Goal: Information Seeking & Learning: Understand process/instructions

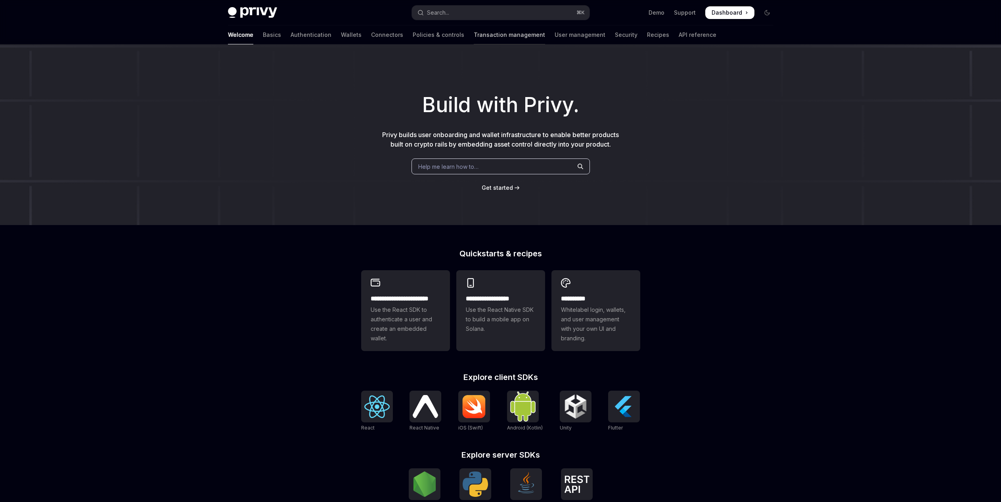
click at [485, 39] on link "Transaction management" at bounding box center [509, 34] width 71 height 19
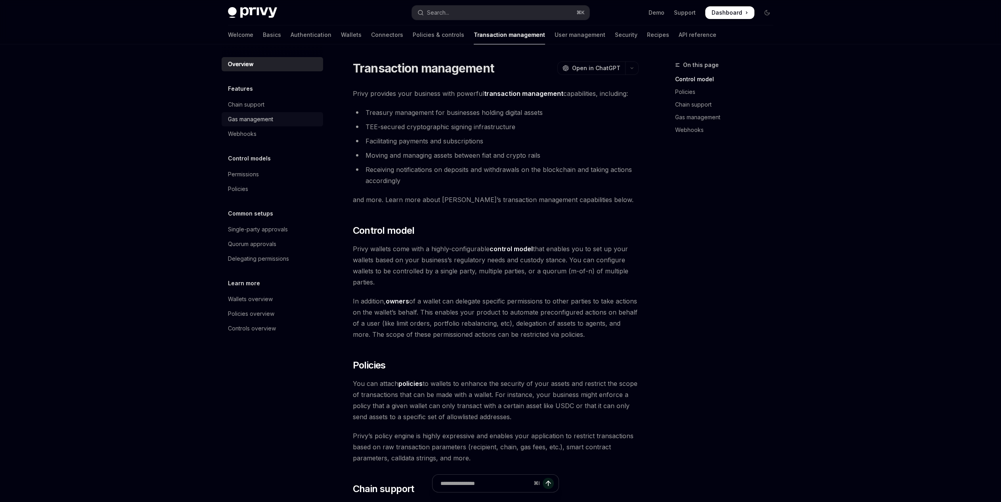
click at [280, 118] on div "Gas management" at bounding box center [273, 120] width 90 height 10
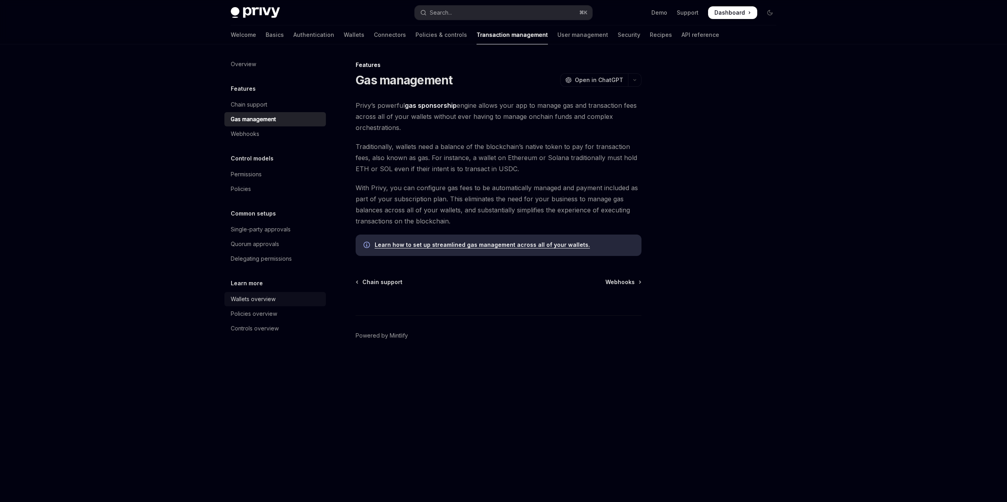
click at [288, 300] on div "Wallets overview" at bounding box center [276, 300] width 90 height 10
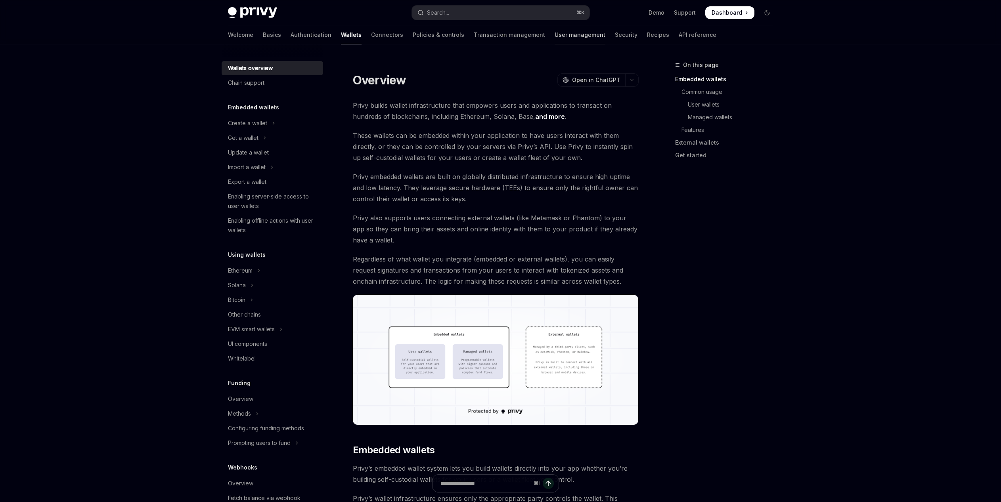
click at [555, 36] on link "User management" at bounding box center [580, 34] width 51 height 19
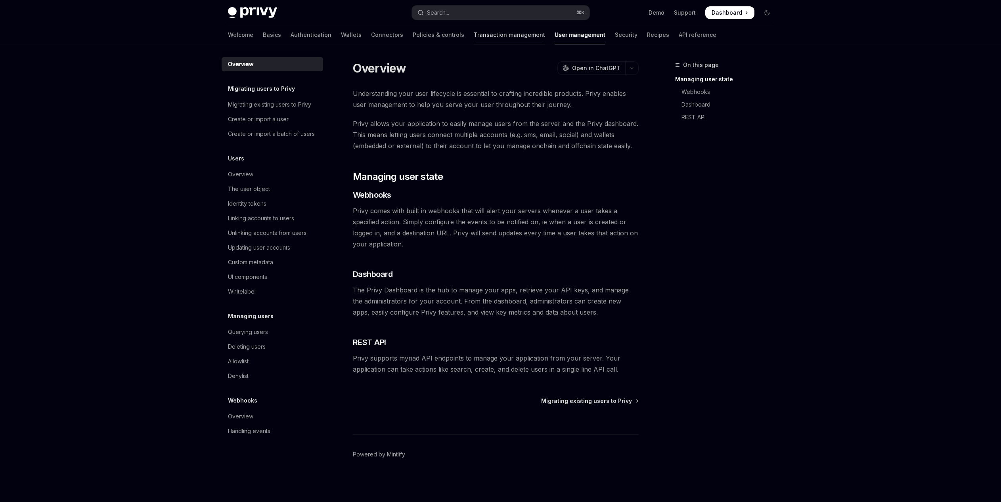
click at [490, 36] on link "Transaction management" at bounding box center [509, 34] width 71 height 19
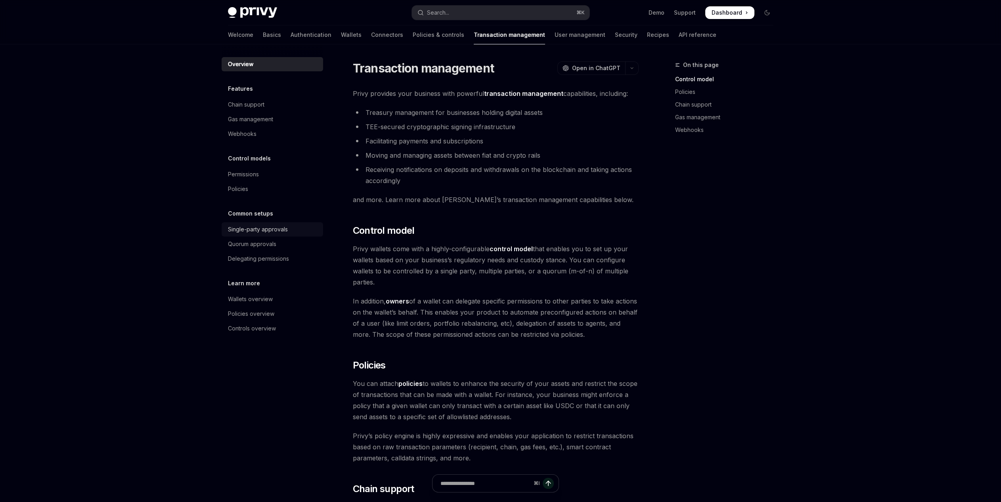
click at [275, 225] on div "Single-party approvals" at bounding box center [258, 230] width 60 height 10
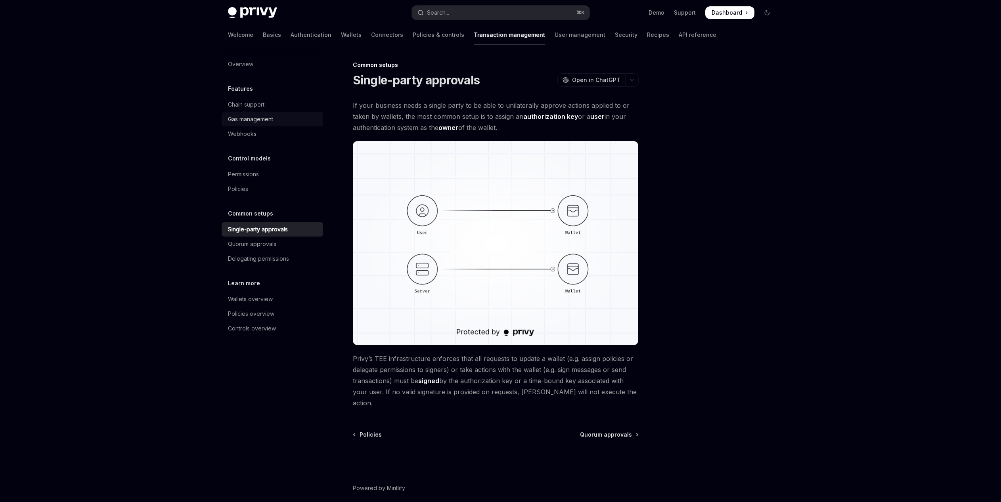
click at [291, 115] on div "Gas management" at bounding box center [273, 120] width 90 height 10
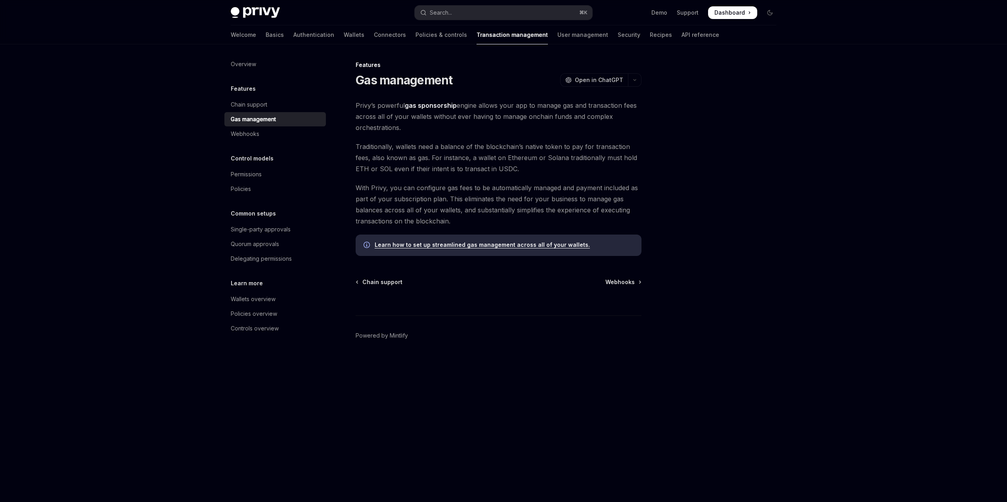
click at [548, 246] on link "Learn how to set up streamlined gas management across all of your wallets." at bounding box center [482, 245] width 215 height 7
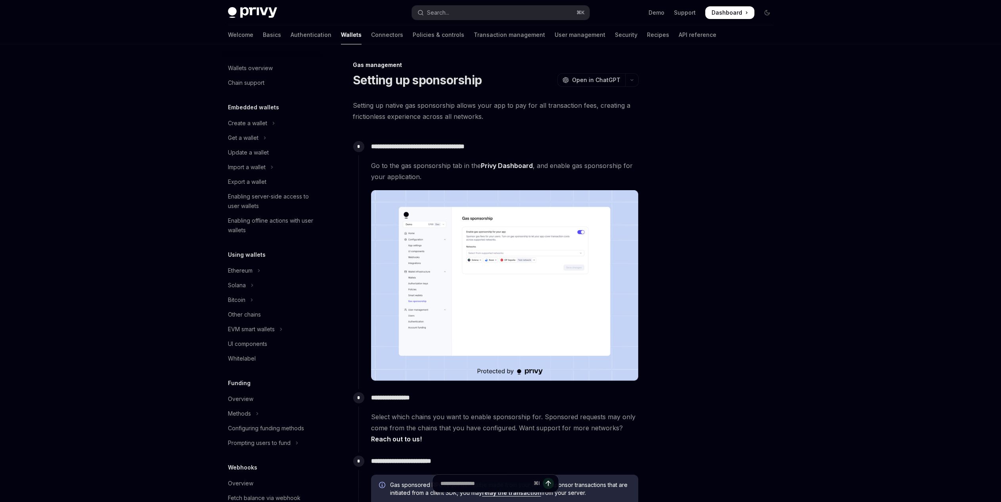
click at [501, 270] on img at bounding box center [504, 285] width 267 height 191
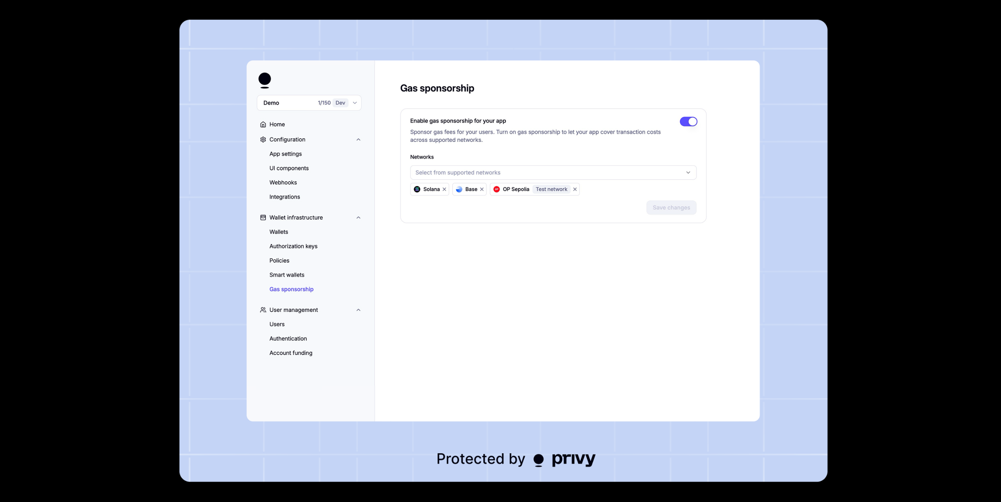
click at [859, 226] on div at bounding box center [500, 251] width 1001 height 502
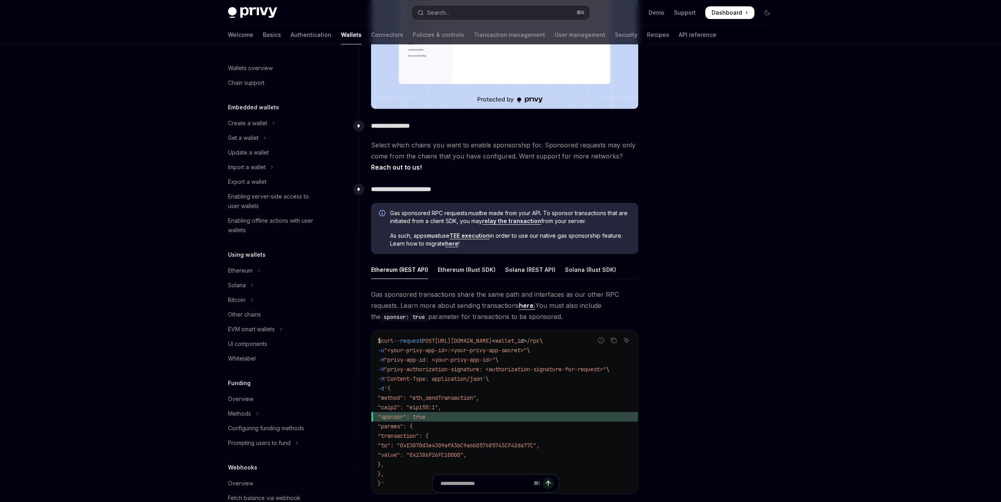
scroll to position [358, 0]
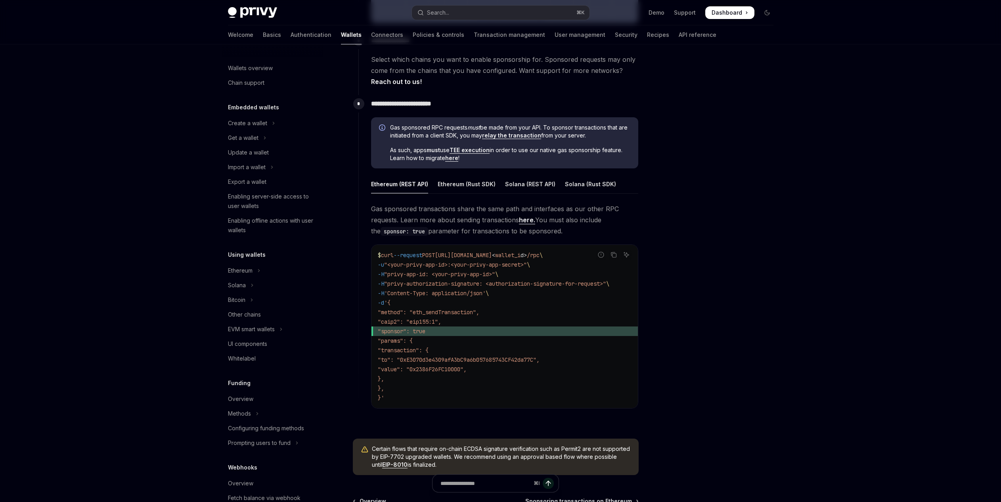
click at [543, 413] on div "Gas sponsored transactions share the same path and interfaces as our other RPC …" at bounding box center [504, 312] width 267 height 218
drag, startPoint x: 540, startPoint y: 412, endPoint x: 553, endPoint y: 413, distance: 13.6
click at [553, 413] on div "Gas sponsored transactions share the same path and interfaces as our other RPC …" at bounding box center [504, 312] width 267 height 218
click at [539, 404] on div "$ curl --request POST [URL][DOMAIN_NAME] < wallet_i d > /rpc \ -u "<your-privy-…" at bounding box center [505, 326] width 266 height 163
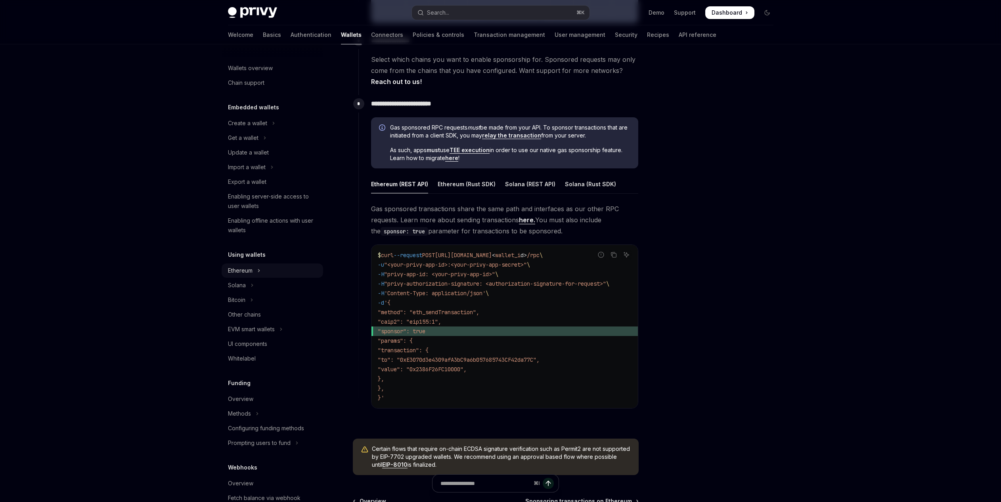
click at [262, 268] on button "Ethereum" at bounding box center [273, 271] width 102 height 14
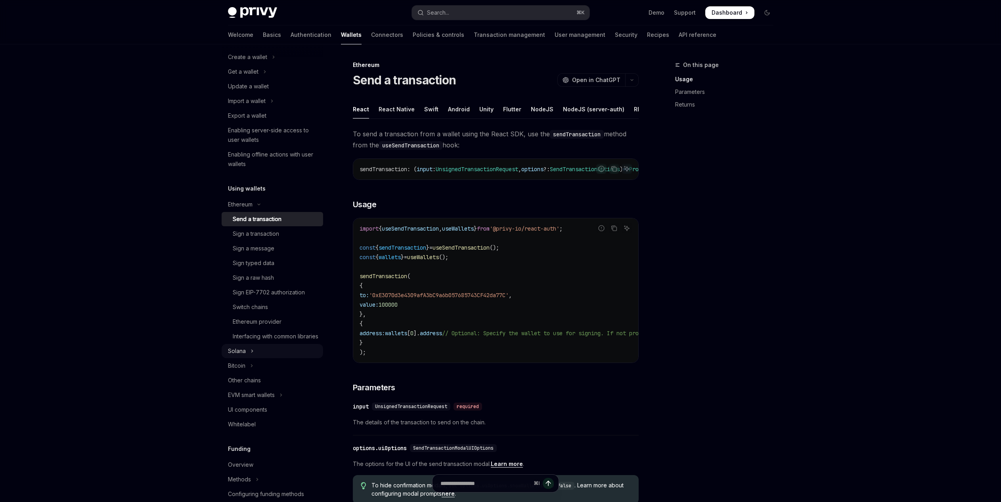
scroll to position [111, 0]
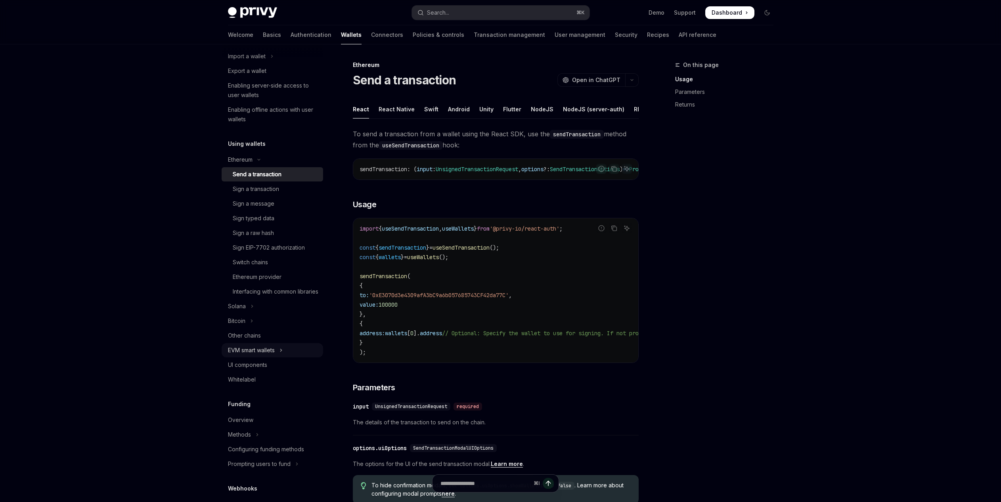
click at [298, 358] on button "EVM smart wallets" at bounding box center [273, 350] width 102 height 14
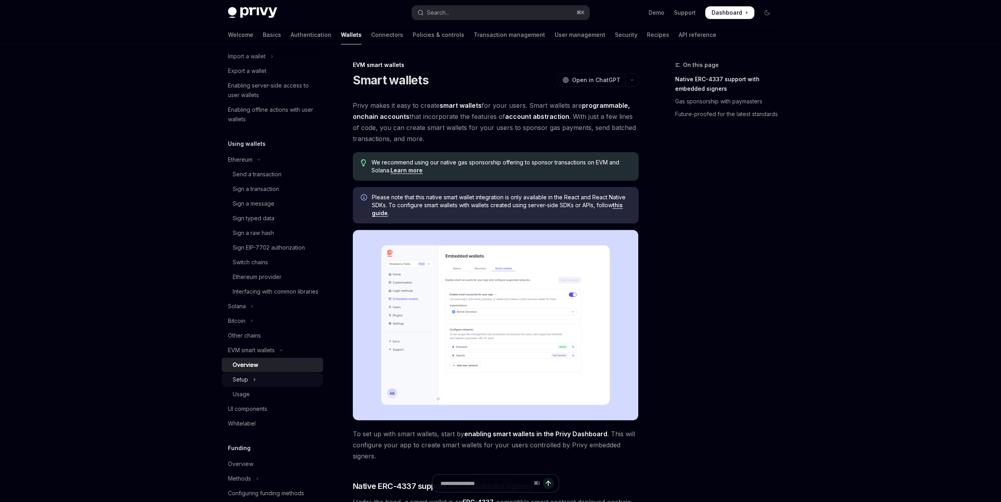
click at [291, 387] on button "Setup" at bounding box center [273, 380] width 102 height 14
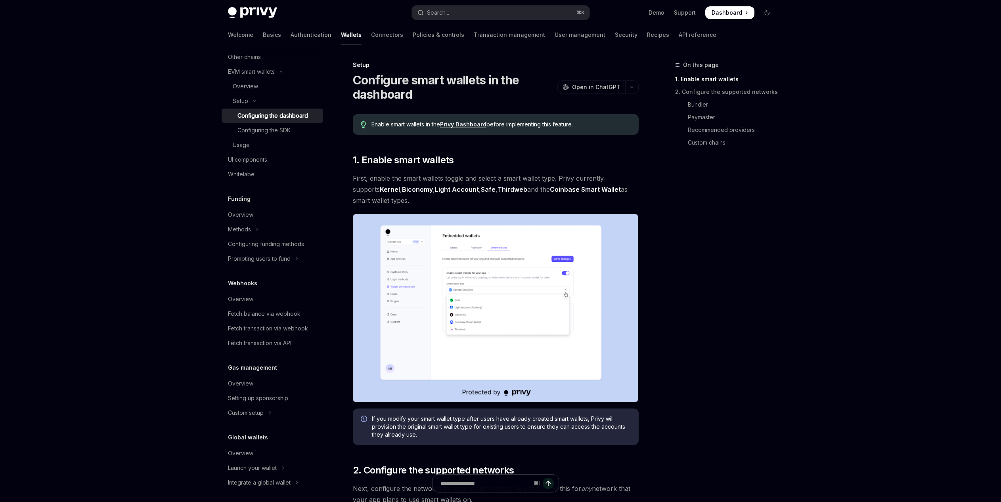
scroll to position [403, 0]
click at [239, 465] on div "Launch your wallet" at bounding box center [252, 465] width 49 height 10
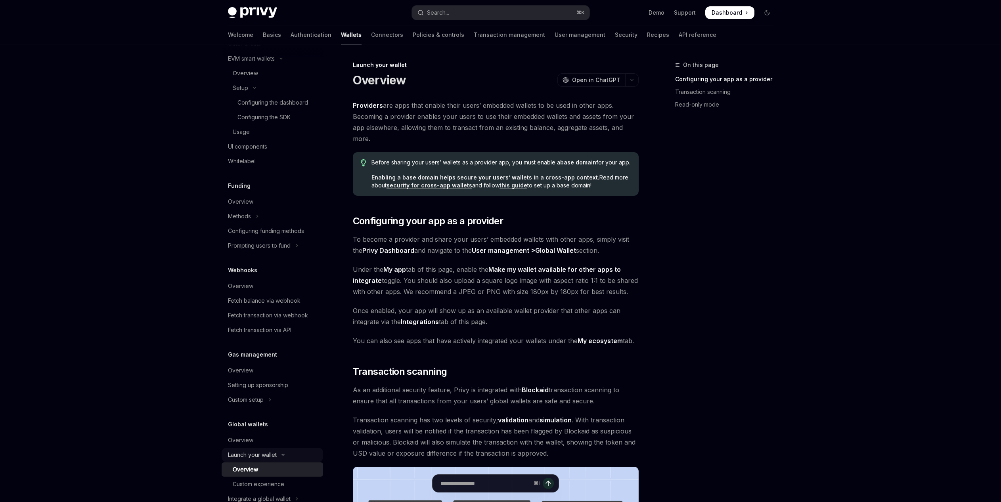
scroll to position [432, 0]
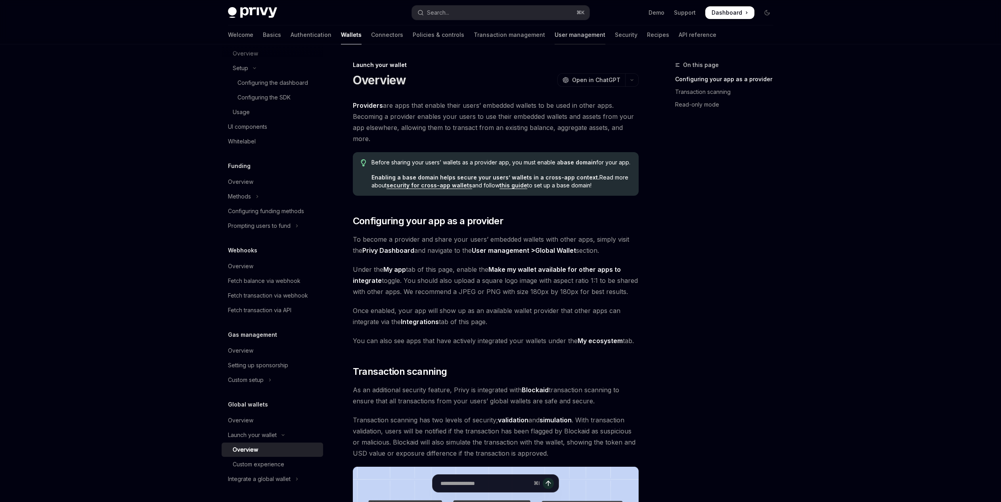
click at [555, 36] on link "User management" at bounding box center [580, 34] width 51 height 19
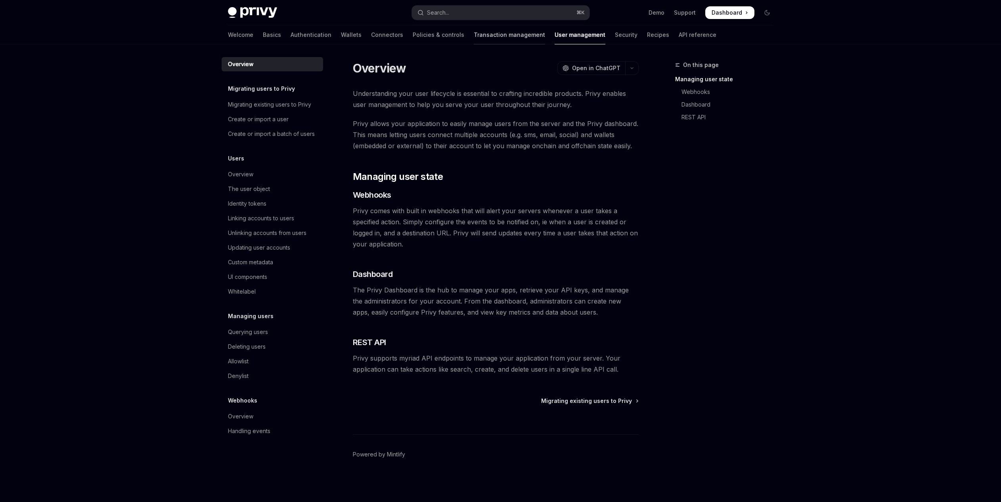
click at [480, 33] on link "Transaction management" at bounding box center [509, 34] width 71 height 19
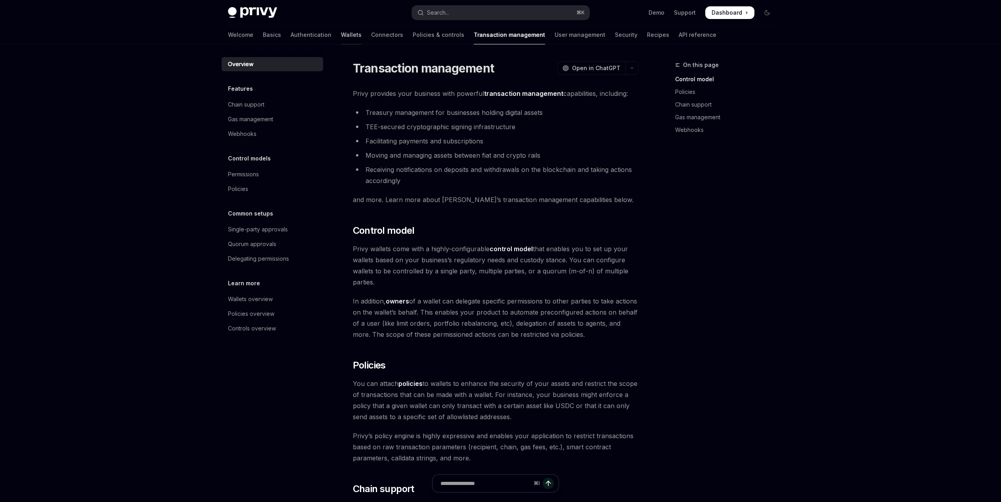
click at [341, 36] on link "Wallets" at bounding box center [351, 34] width 21 height 19
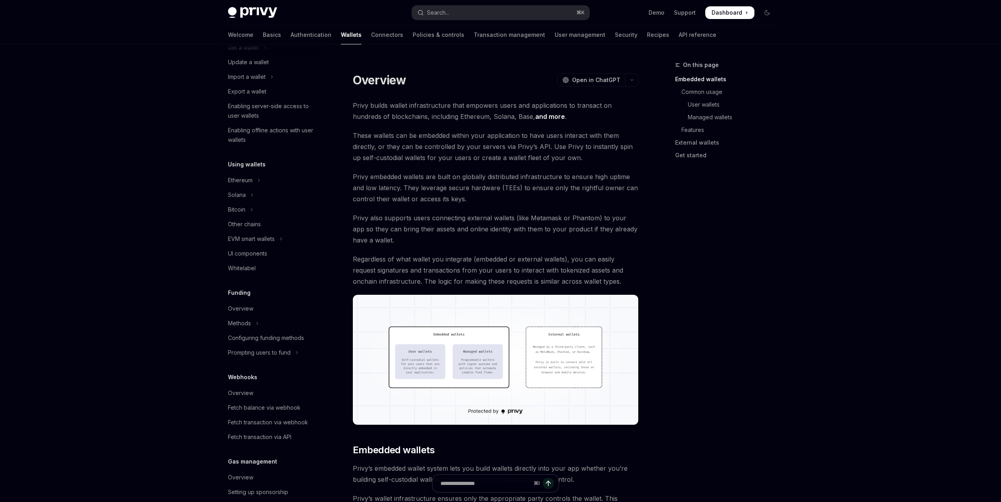
scroll to position [135, 0]
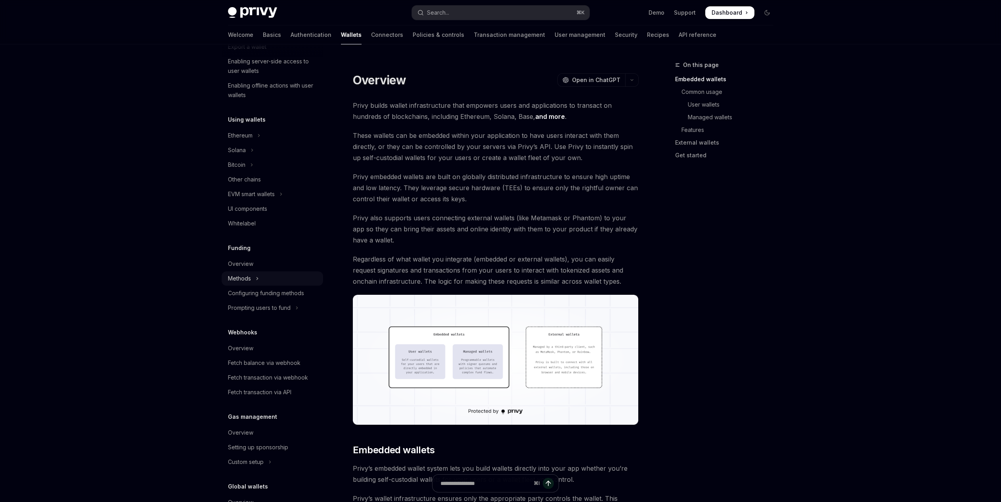
click at [252, 281] on button "Methods" at bounding box center [273, 279] width 102 height 14
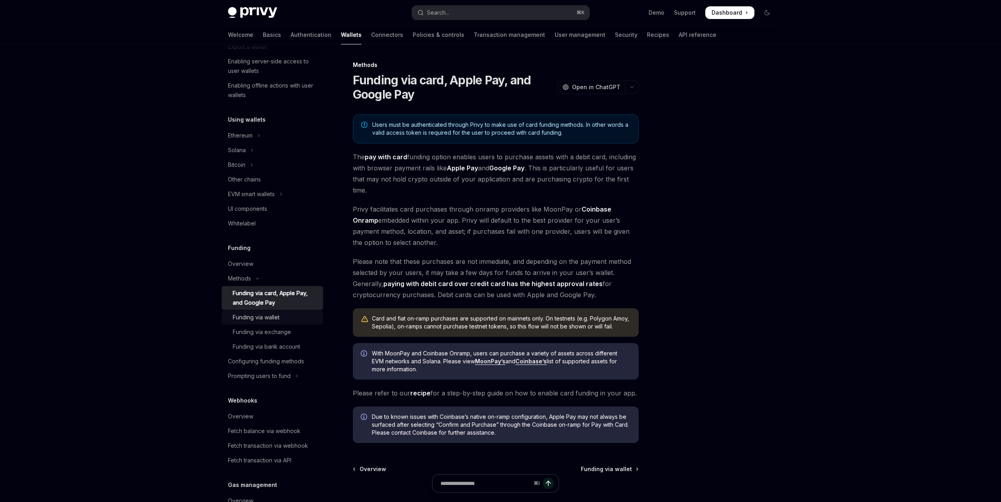
click at [303, 315] on div "Funding via wallet" at bounding box center [276, 318] width 86 height 10
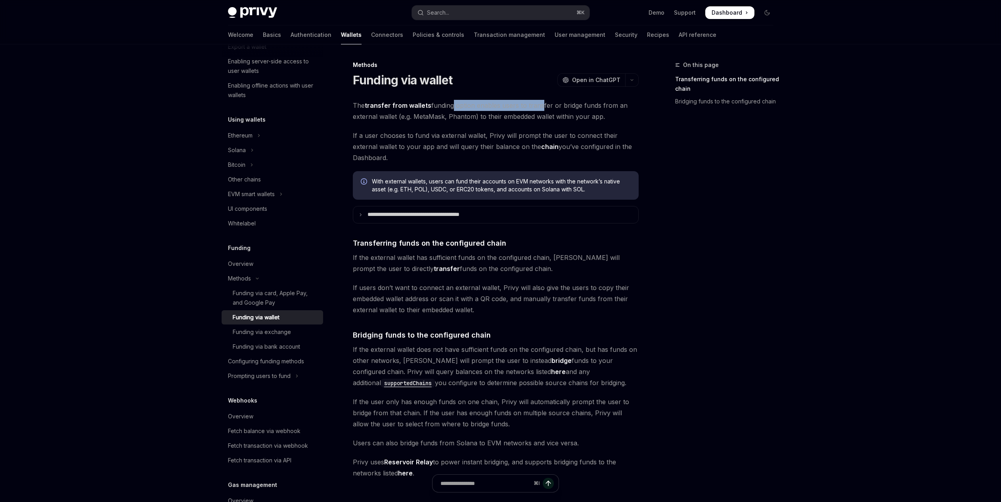
drag, startPoint x: 450, startPoint y: 106, endPoint x: 539, endPoint y: 109, distance: 88.9
click at [539, 109] on span "The transfer from wallets funding option enables users to transfer or bridge fu…" at bounding box center [496, 111] width 286 height 22
click at [597, 140] on span "If a user chooses to fund via external wallet, Privy will prompt the user to co…" at bounding box center [496, 146] width 286 height 33
click at [485, 216] on p "**********" at bounding box center [431, 214] width 127 height 7
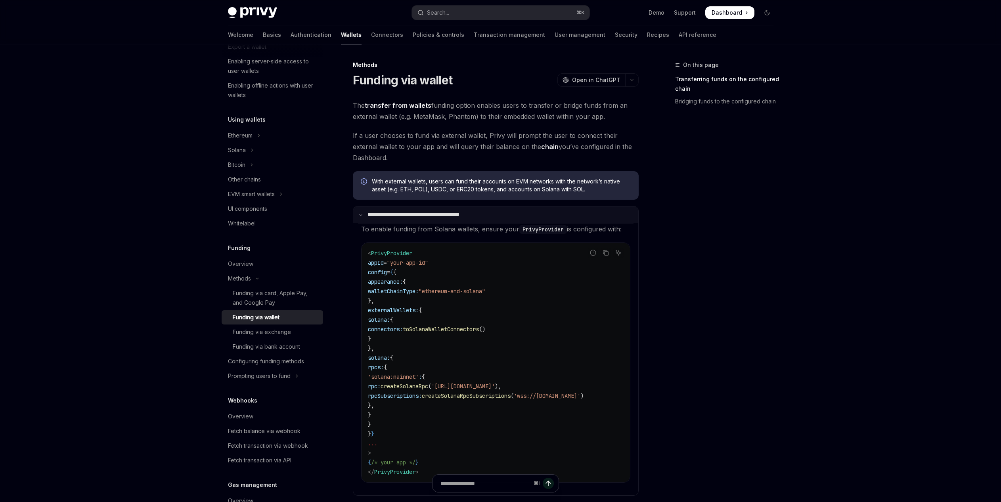
click at [482, 215] on p "**********" at bounding box center [430, 214] width 125 height 7
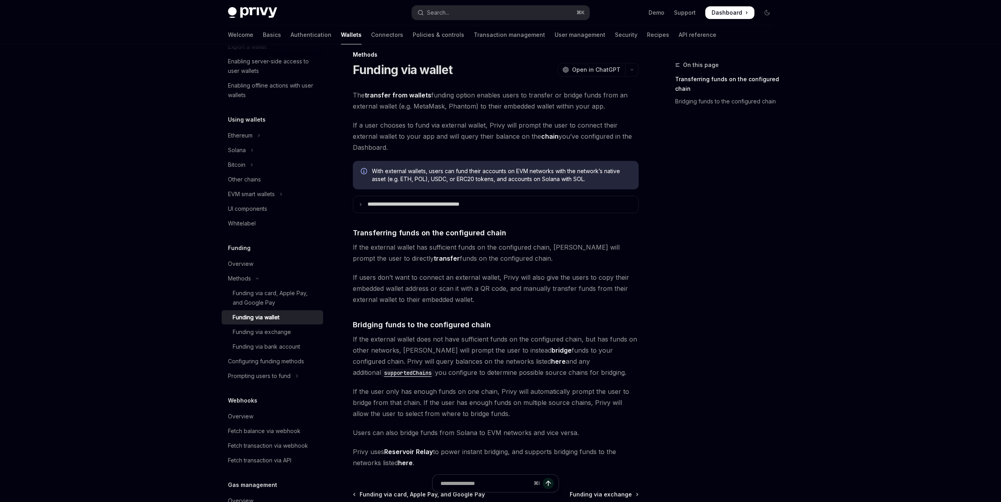
scroll to position [15, 0]
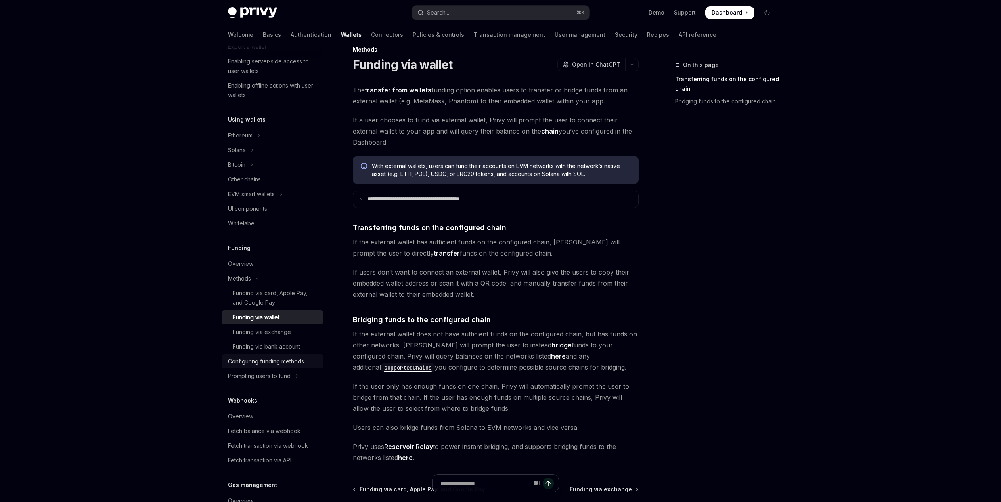
click at [297, 360] on div "Configuring funding methods" at bounding box center [266, 362] width 76 height 10
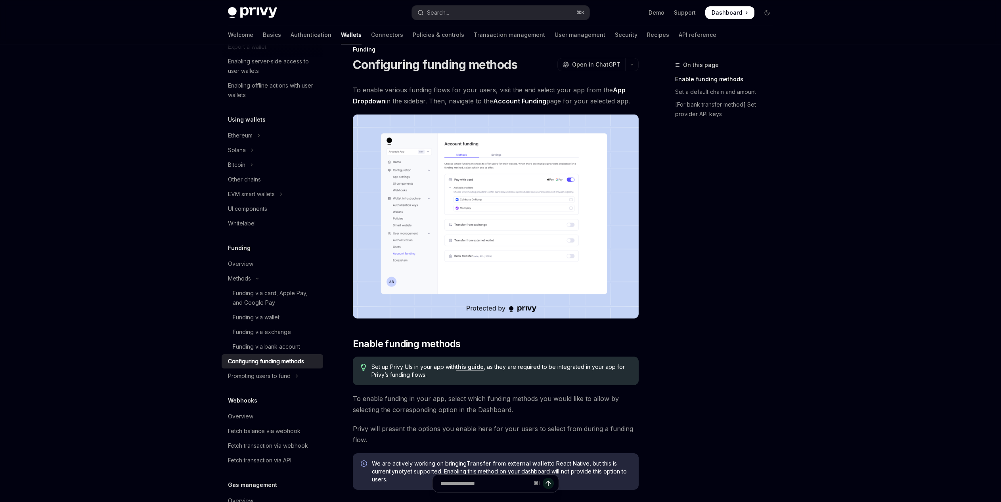
click at [537, 247] on img at bounding box center [496, 217] width 286 height 204
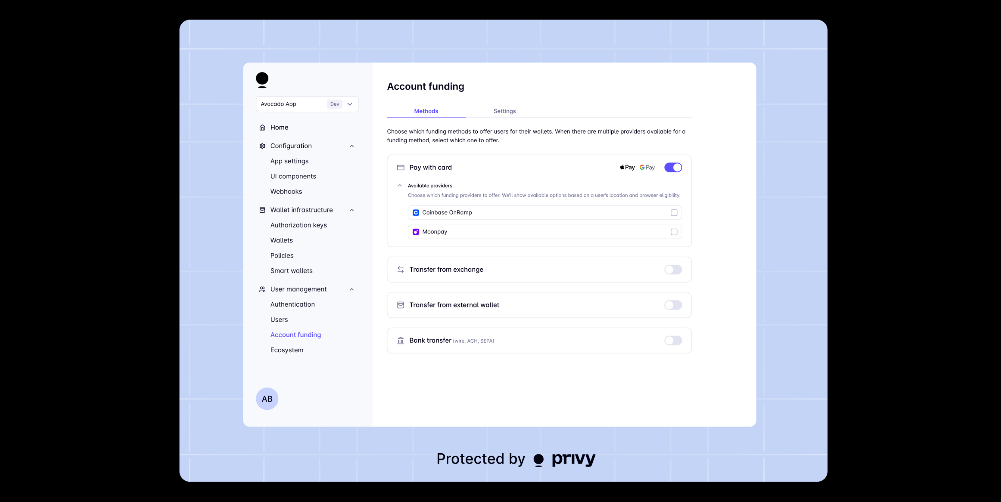
click at [857, 203] on div at bounding box center [500, 251] width 1001 height 502
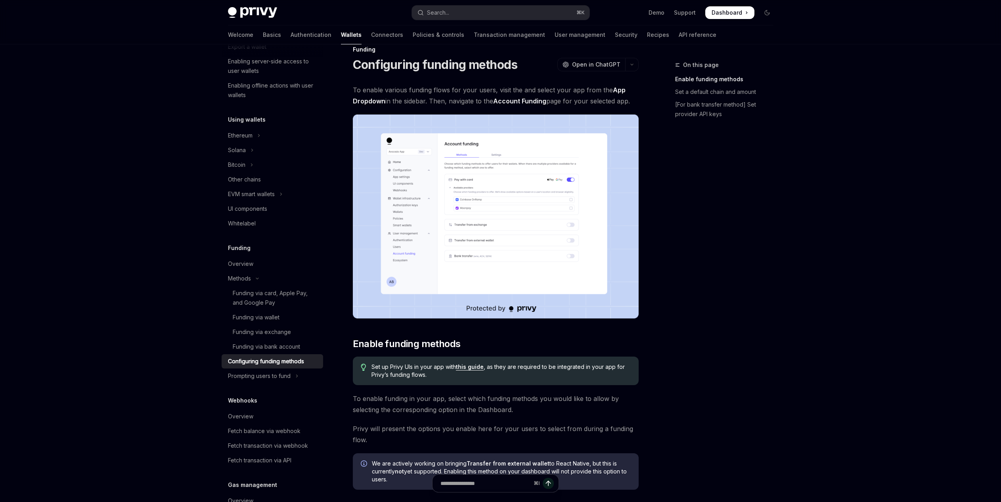
click at [620, 170] on img at bounding box center [496, 217] width 286 height 204
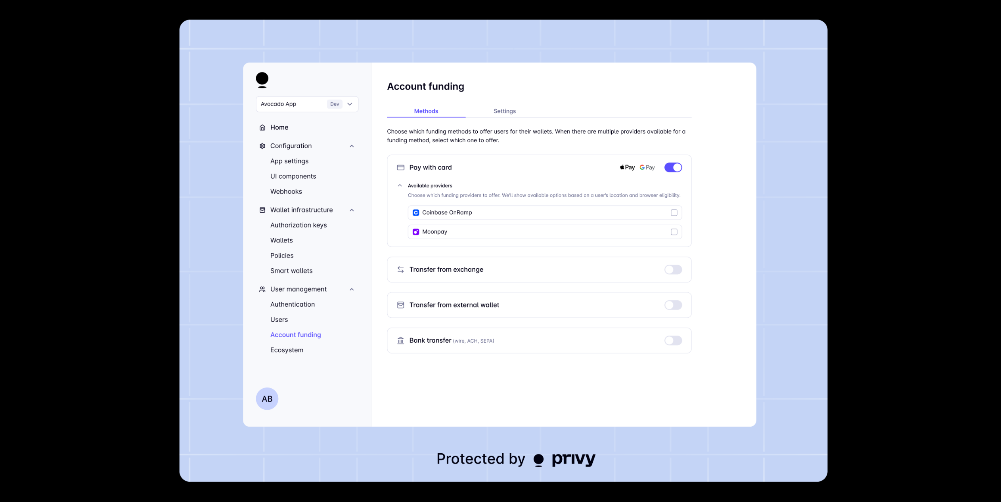
click at [896, 219] on div at bounding box center [500, 251] width 1001 height 502
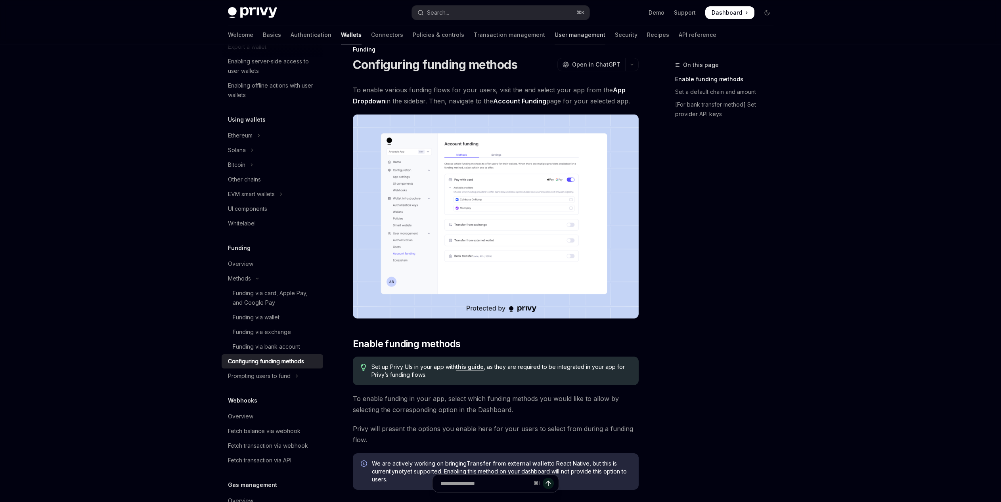
click at [555, 31] on link "User management" at bounding box center [580, 34] width 51 height 19
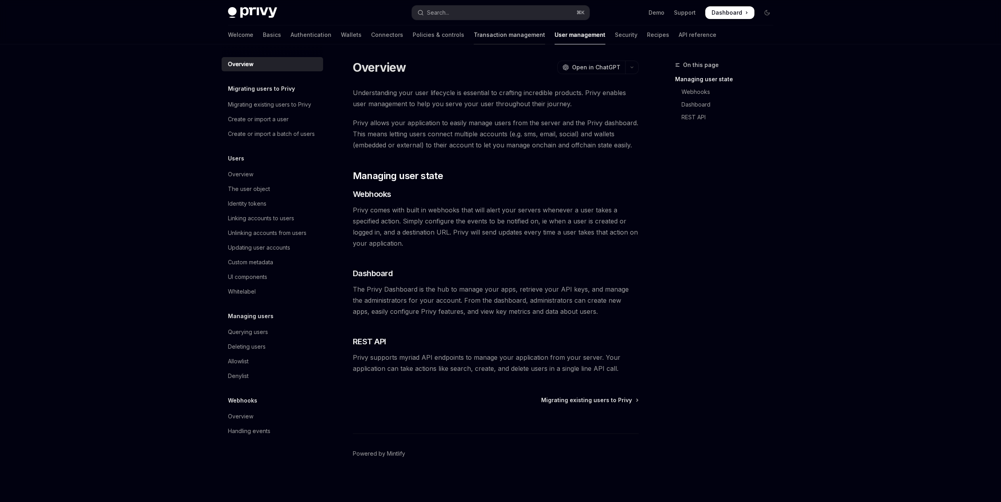
click at [474, 40] on link "Transaction management" at bounding box center [509, 34] width 71 height 19
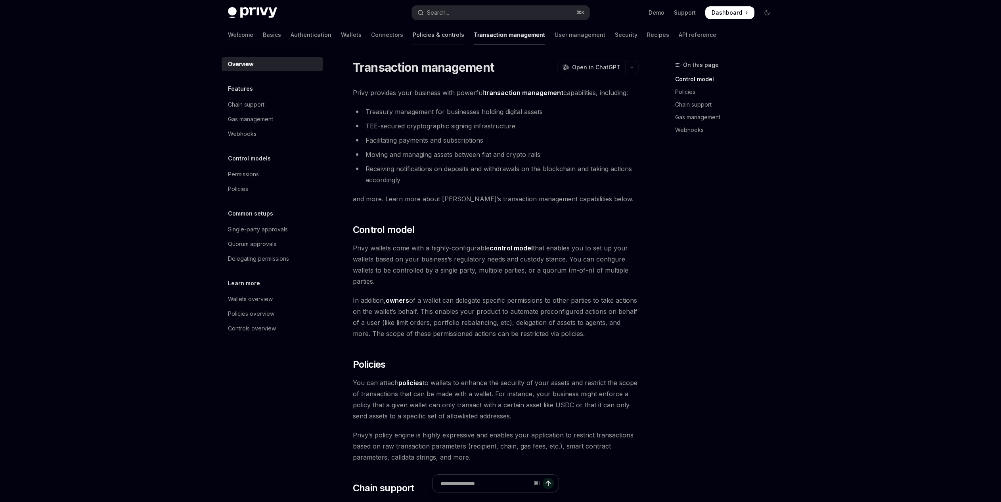
click at [413, 37] on link "Policies & controls" at bounding box center [439, 34] width 52 height 19
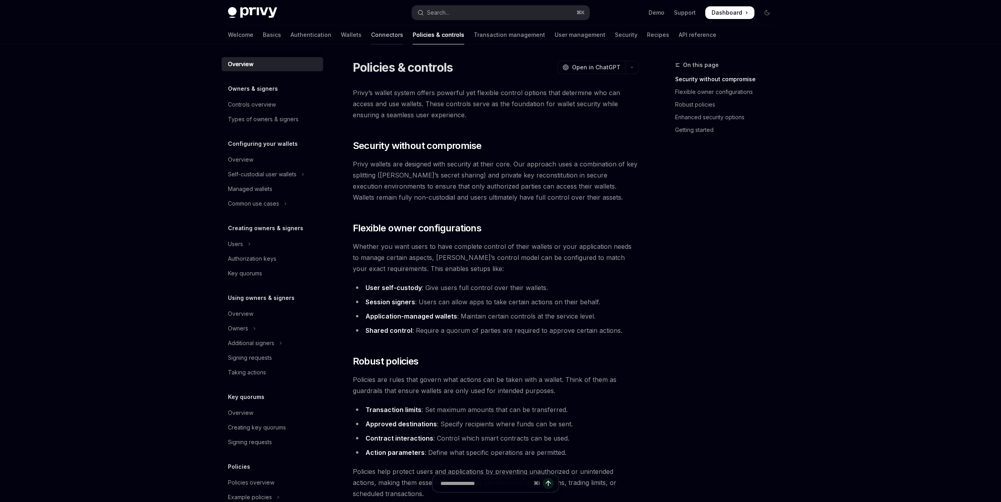
click at [371, 36] on link "Connectors" at bounding box center [387, 34] width 32 height 19
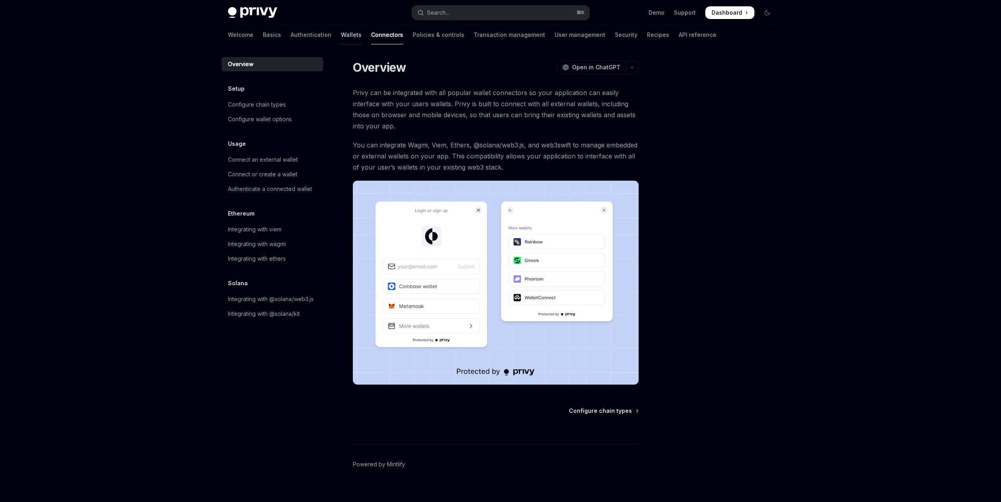
click at [341, 34] on link "Wallets" at bounding box center [351, 34] width 21 height 19
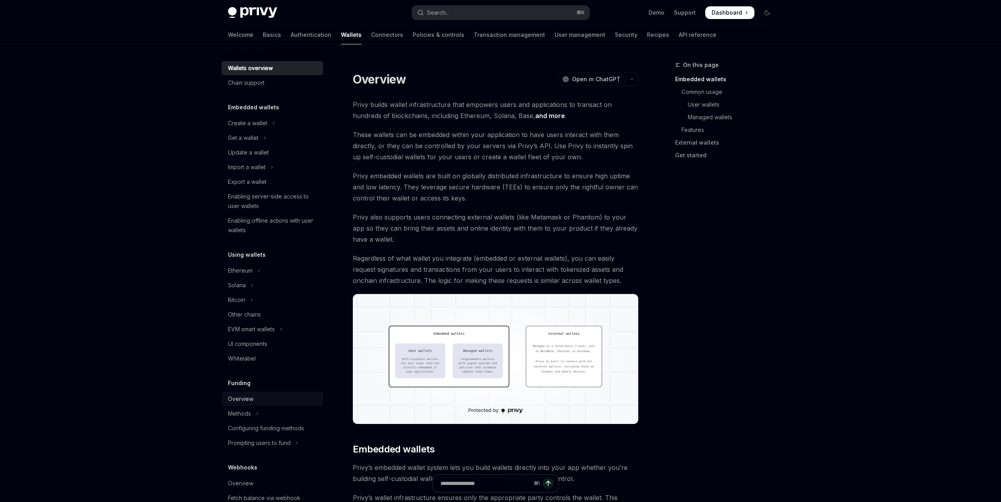
click at [253, 395] on div "Overview" at bounding box center [273, 400] width 90 height 10
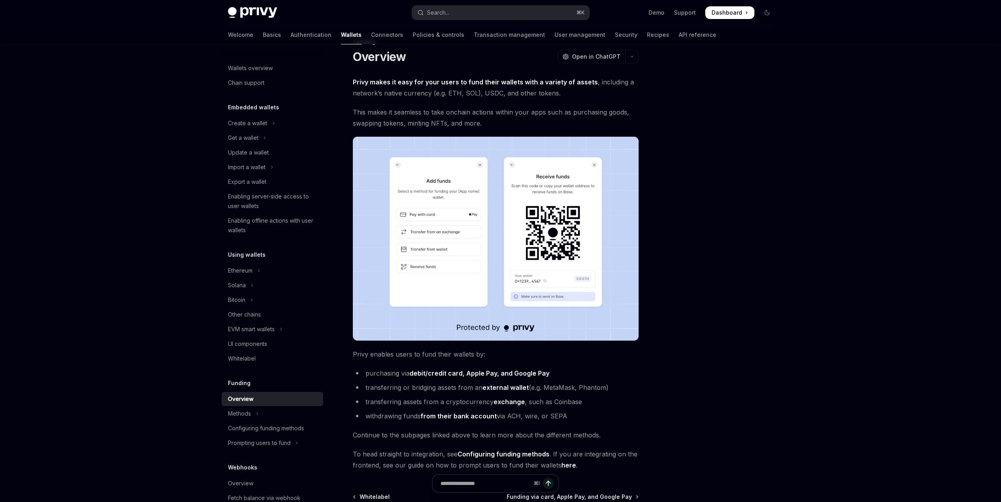
scroll to position [64, 0]
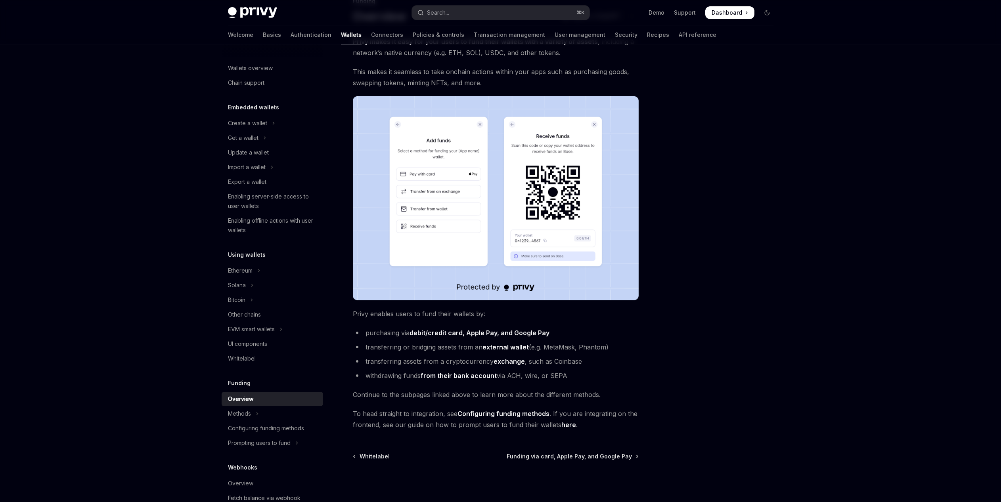
click at [491, 414] on link "Configuring funding methods" at bounding box center [504, 414] width 92 height 8
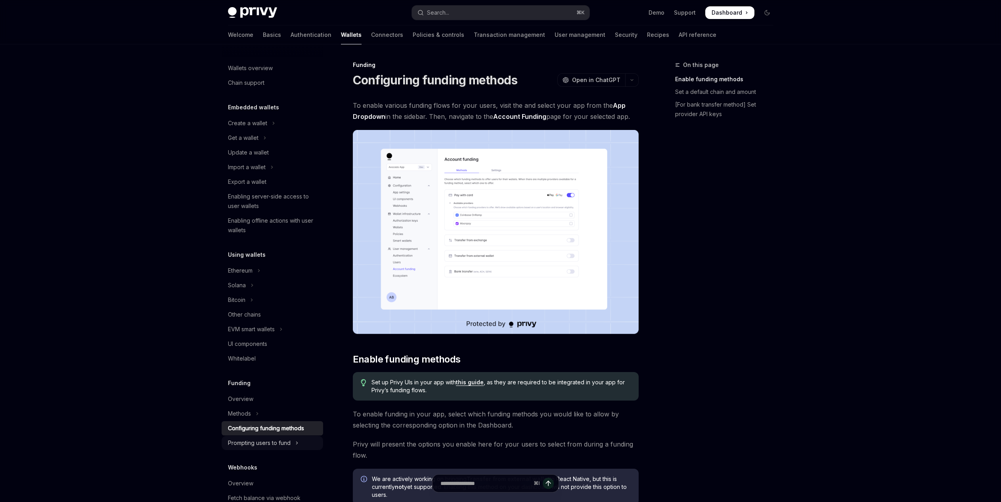
click at [280, 448] on button "Prompting users to fund" at bounding box center [273, 443] width 102 height 14
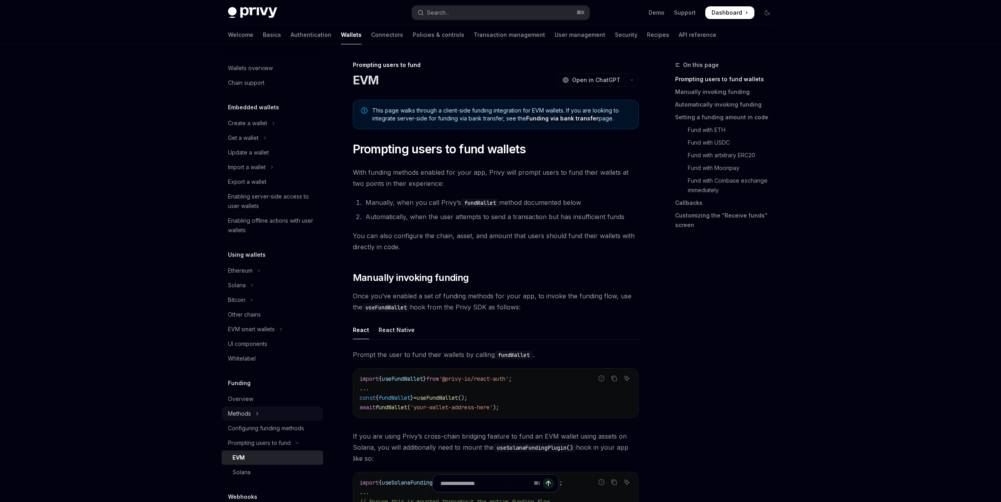
click at [293, 409] on button "Methods" at bounding box center [273, 414] width 102 height 14
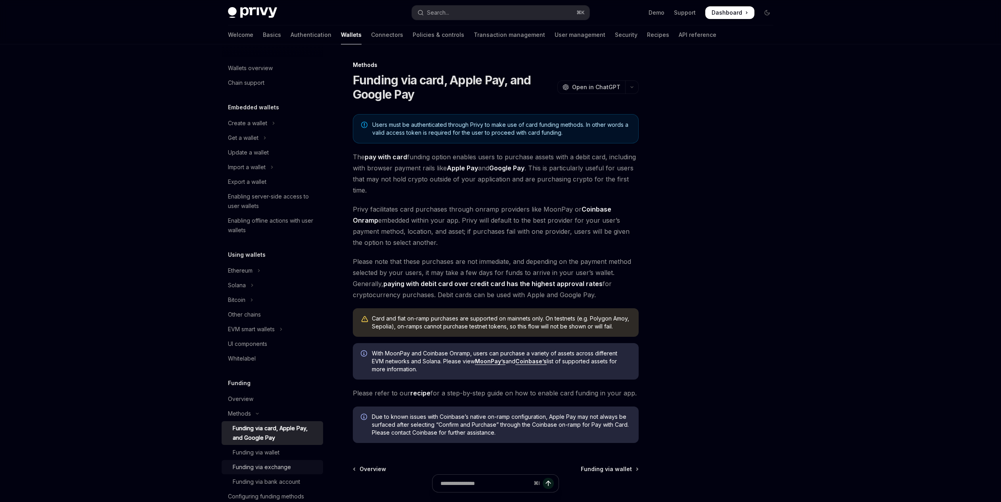
click at [307, 472] on div "Funding via exchange" at bounding box center [276, 468] width 86 height 10
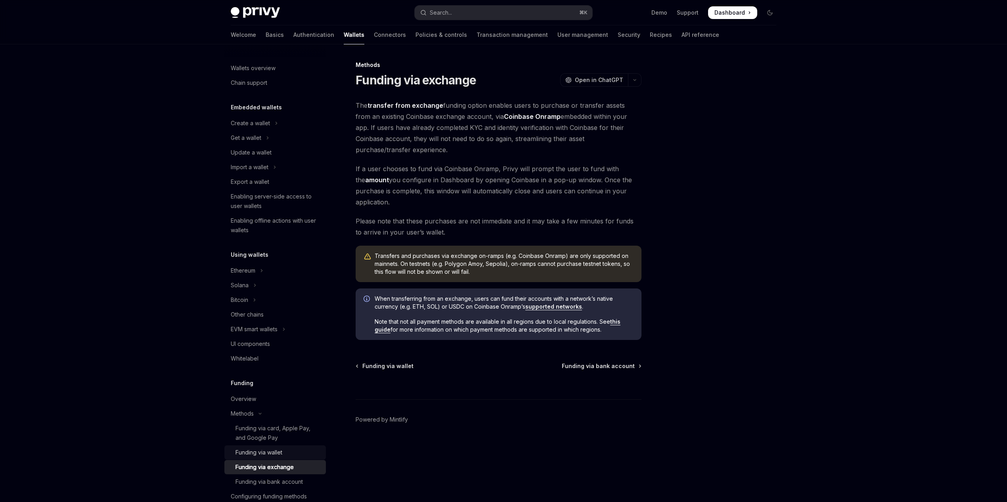
click at [311, 451] on div "Funding via wallet" at bounding box center [279, 453] width 86 height 10
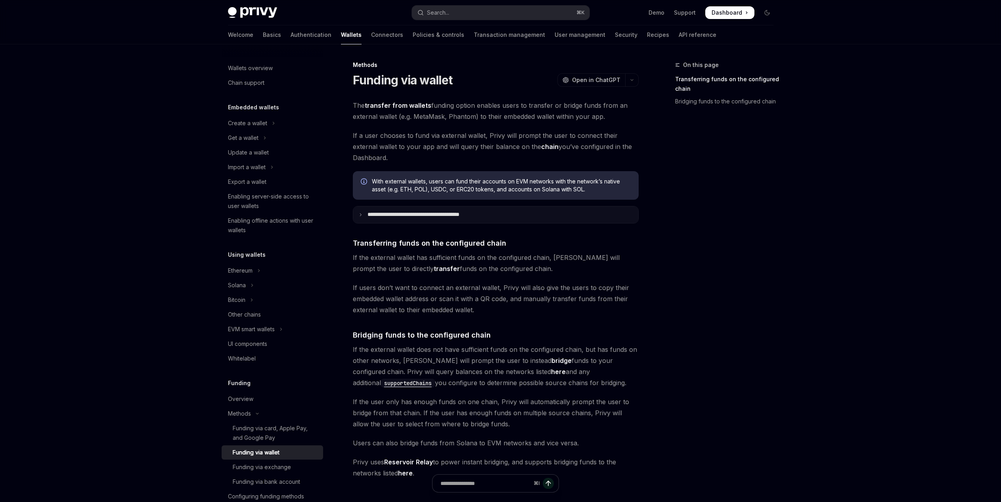
click at [511, 214] on summary "**********" at bounding box center [495, 215] width 285 height 17
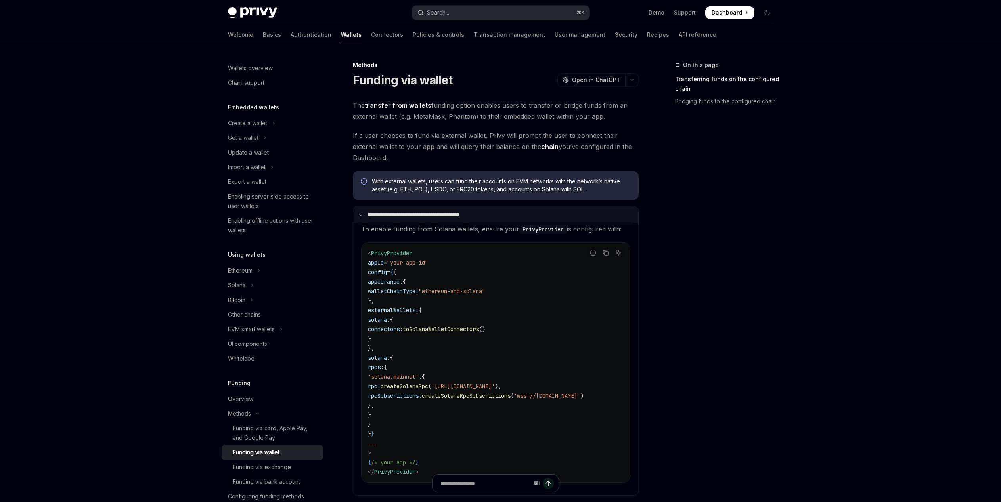
click at [511, 214] on summary "**********" at bounding box center [495, 215] width 285 height 17
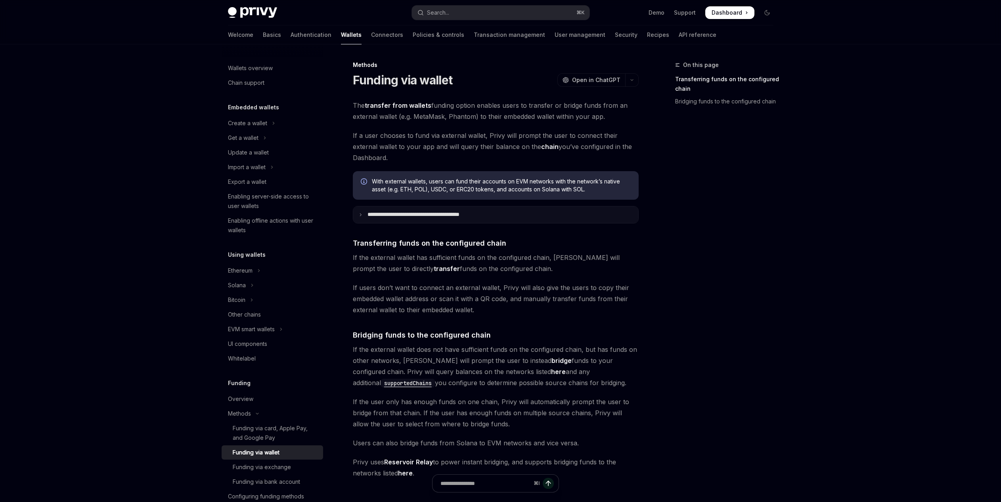
click at [511, 214] on summary "**********" at bounding box center [495, 215] width 285 height 17
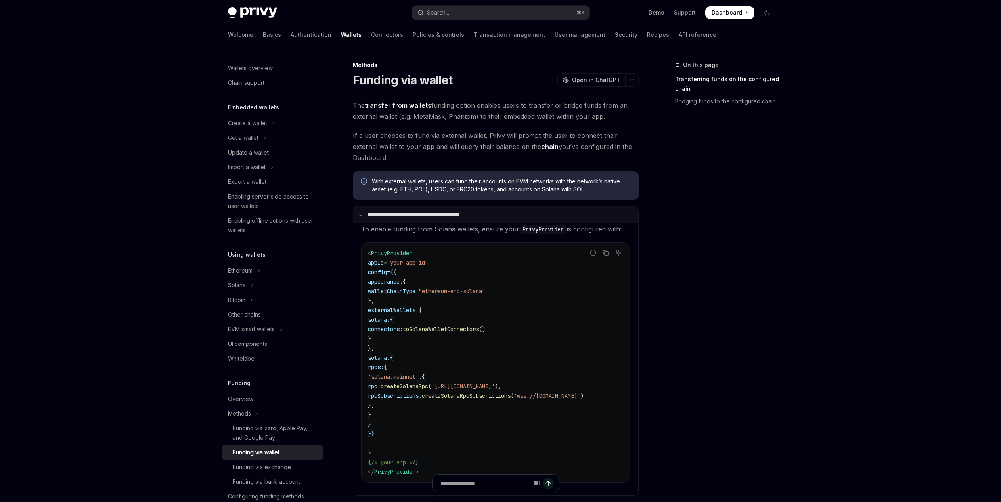
click at [511, 214] on summary "**********" at bounding box center [495, 215] width 285 height 17
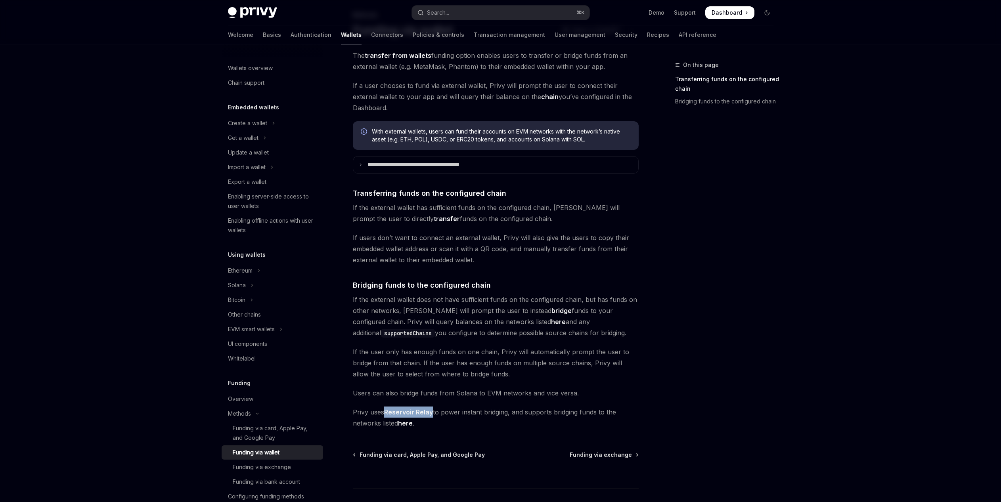
scroll to position [107, 0]
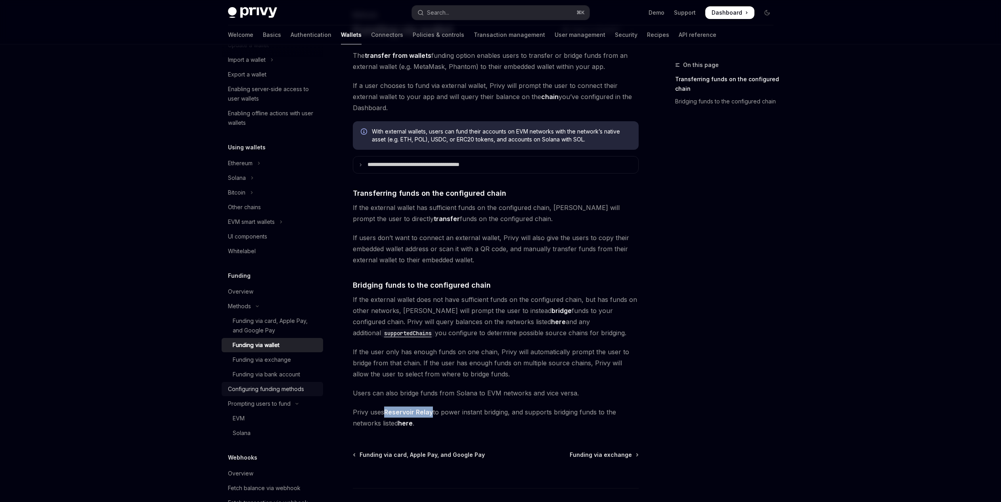
click at [314, 392] on link "Configuring funding methods" at bounding box center [273, 389] width 102 height 14
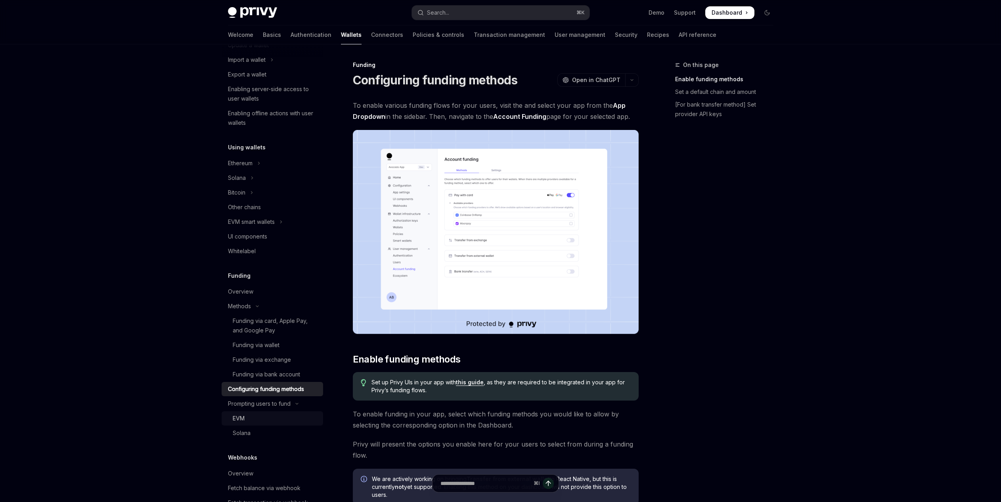
click at [261, 415] on div "EVM" at bounding box center [276, 419] width 86 height 10
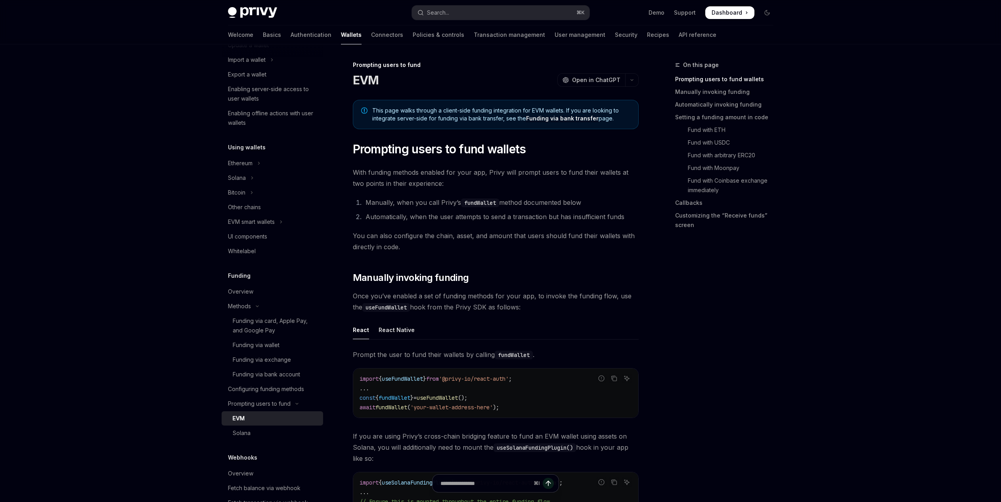
scroll to position [133, 0]
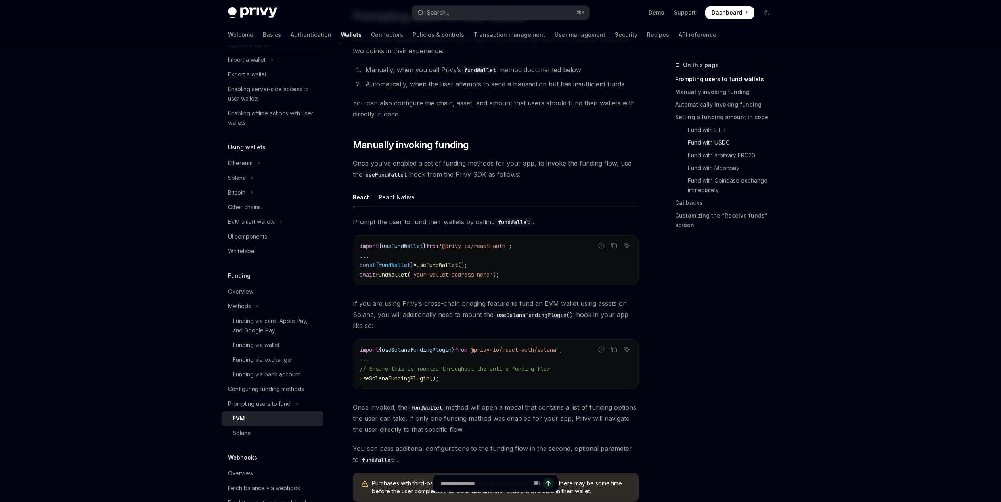
click at [728, 142] on link "Fund with USDC" at bounding box center [727, 142] width 105 height 13
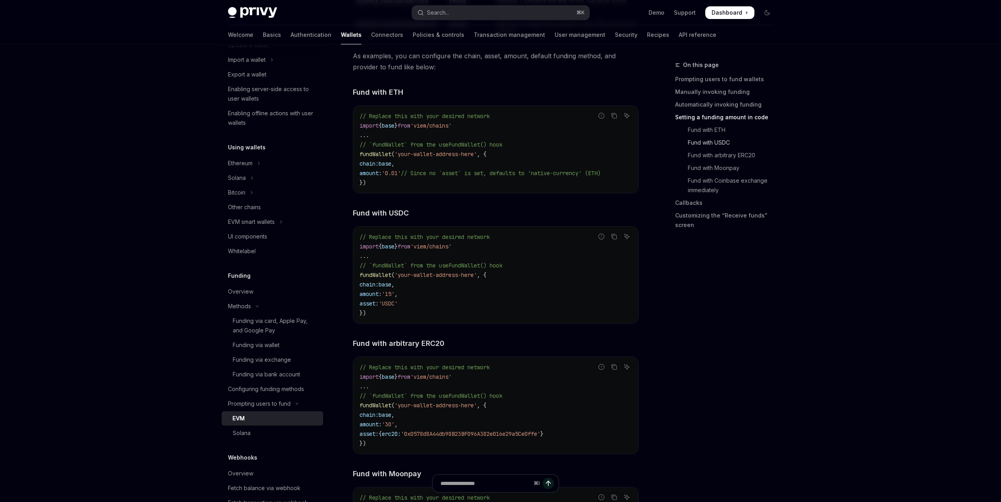
scroll to position [1194, 0]
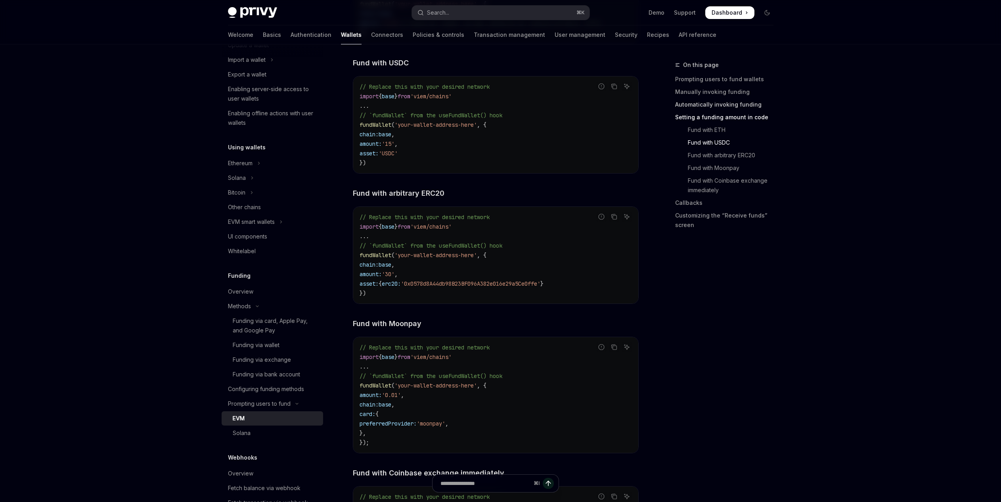
click at [744, 106] on link "Automatically invoking funding" at bounding box center [727, 104] width 105 height 13
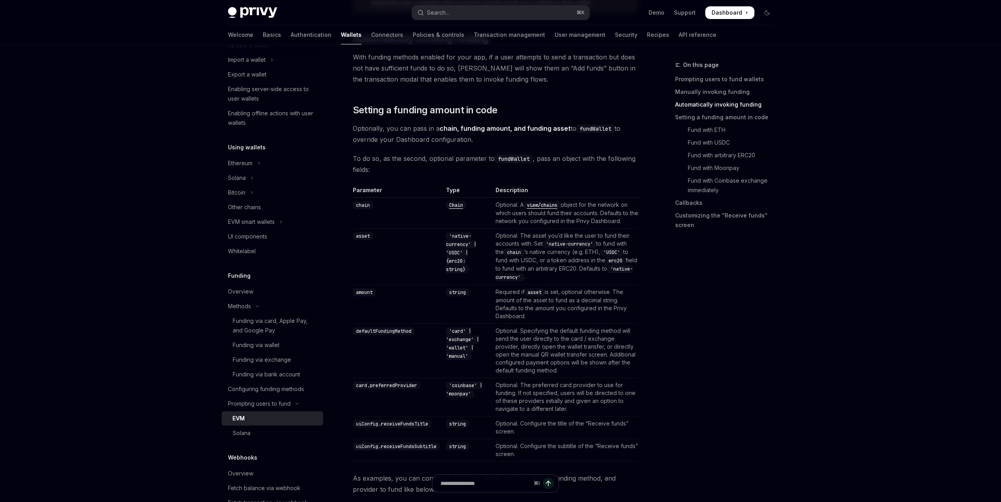
scroll to position [594, 0]
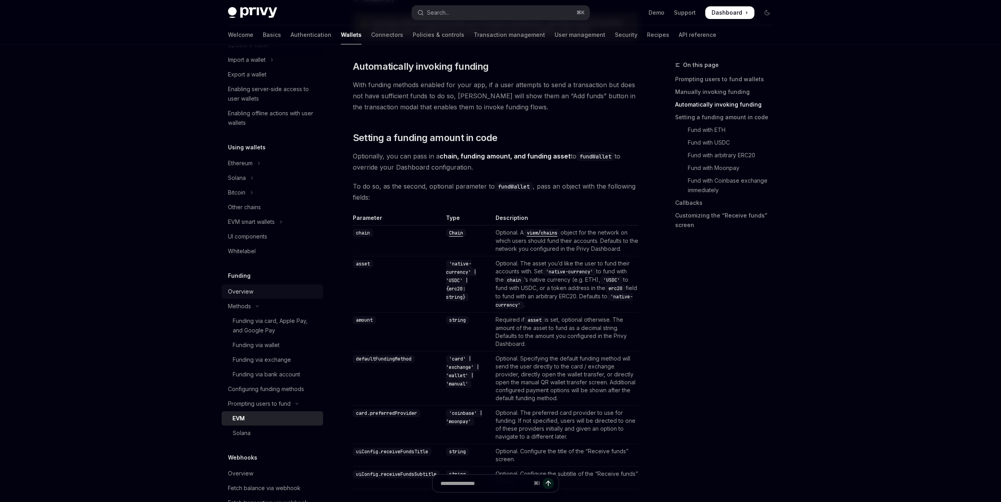
click at [270, 292] on div "Overview" at bounding box center [273, 292] width 90 height 10
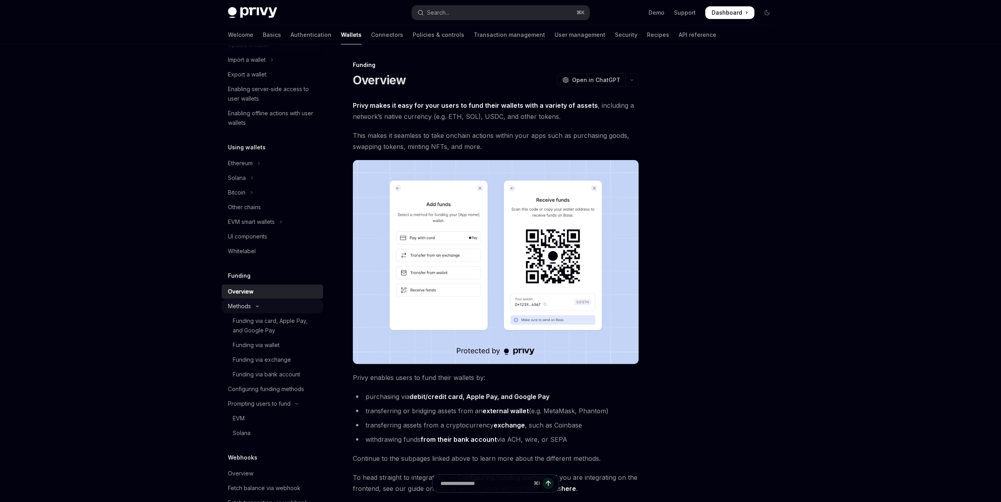
click at [281, 307] on button "Methods" at bounding box center [273, 306] width 102 height 14
click at [282, 306] on button "Methods" at bounding box center [273, 306] width 102 height 14
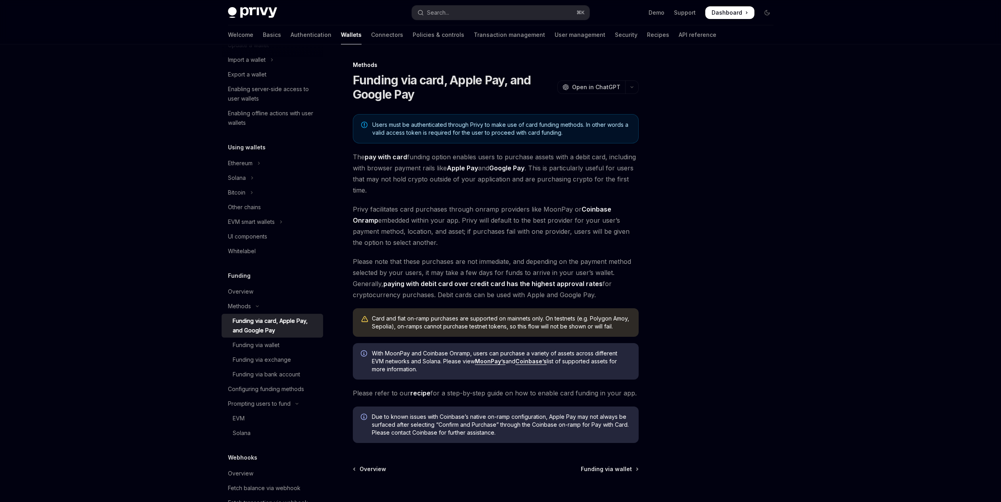
scroll to position [69, 0]
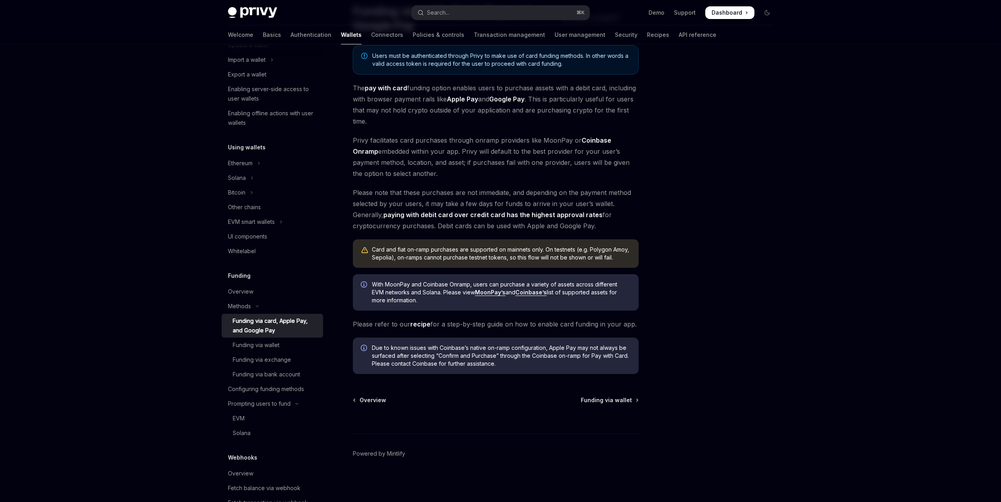
drag, startPoint x: 438, startPoint y: 150, endPoint x: 514, endPoint y: 178, distance: 80.9
click at [514, 178] on span "Privy facilitates card purchases through onramp providers like MoonPay or Coinb…" at bounding box center [496, 157] width 286 height 44
copy span "Privy will default to the best provider for your user’s payment method, locatio…"
drag, startPoint x: 353, startPoint y: 138, endPoint x: 438, endPoint y: 174, distance: 92.6
click at [438, 174] on span "Privy facilitates card purchases through onramp providers like MoonPay or Coinb…" at bounding box center [496, 157] width 286 height 44
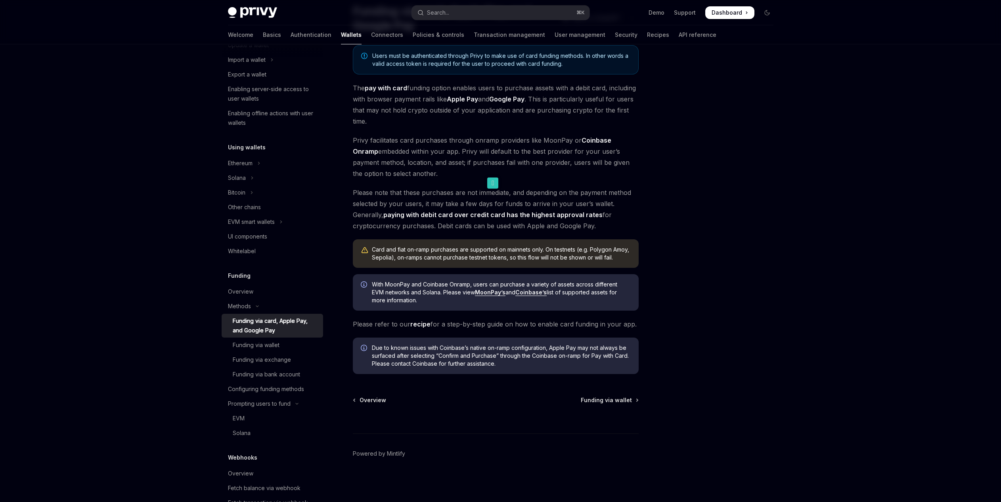
copy span "Privy facilitates card purchases through onramp providers like MoonPay or Coinb…"
click at [288, 349] on div "Funding via wallet" at bounding box center [276, 346] width 86 height 10
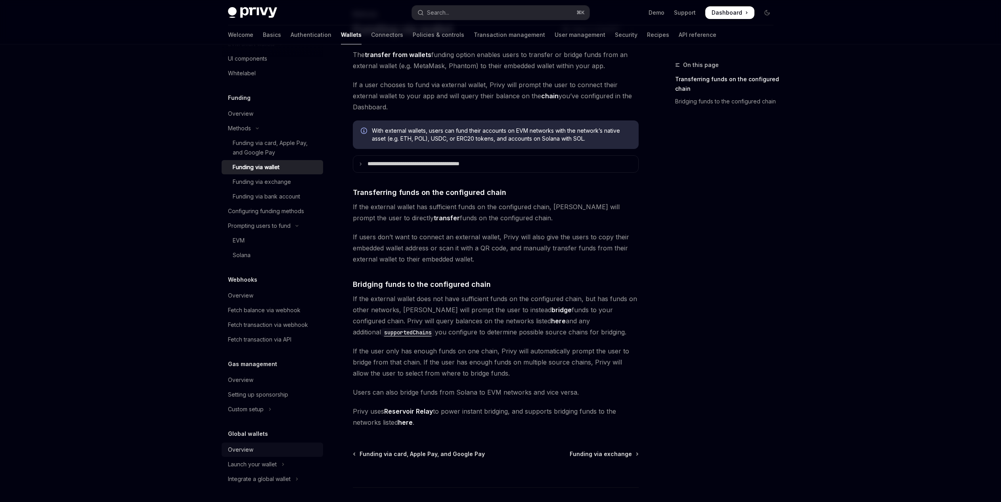
scroll to position [105, 0]
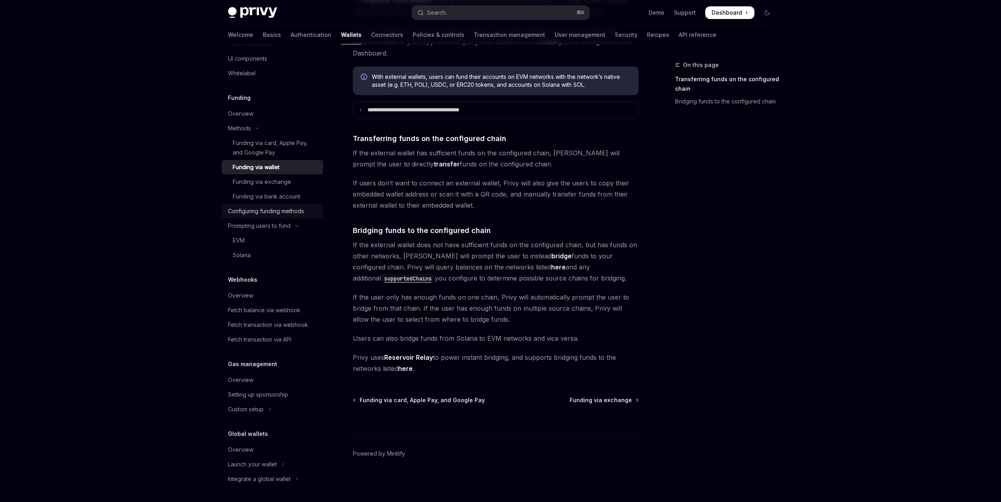
click at [311, 210] on div "Configuring funding methods" at bounding box center [273, 212] width 90 height 10
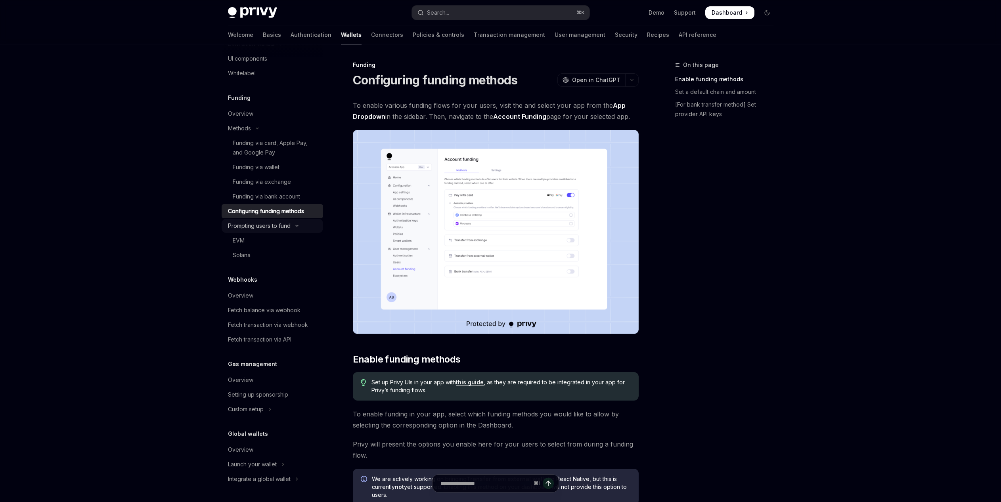
click at [299, 223] on button "Prompting users to fund" at bounding box center [273, 226] width 102 height 14
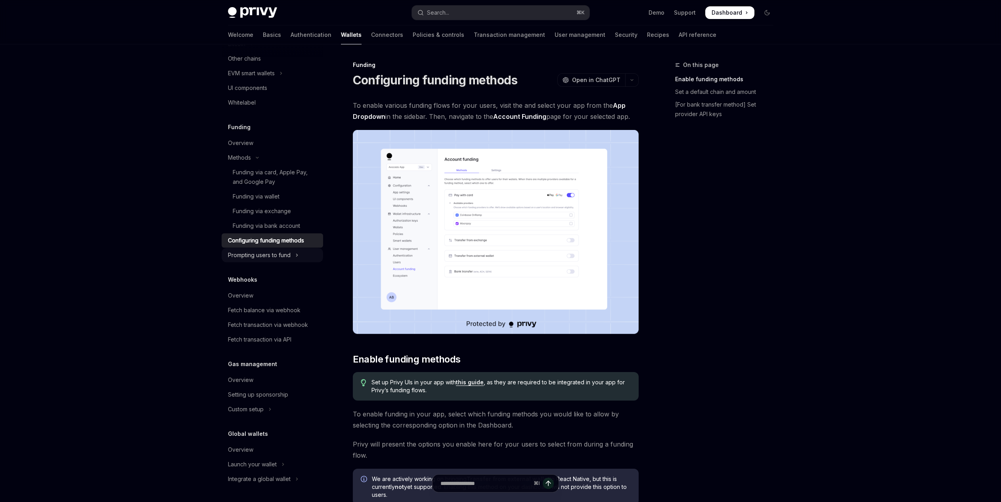
scroll to position [256, 0]
click at [300, 254] on button "Prompting users to fund" at bounding box center [273, 255] width 102 height 14
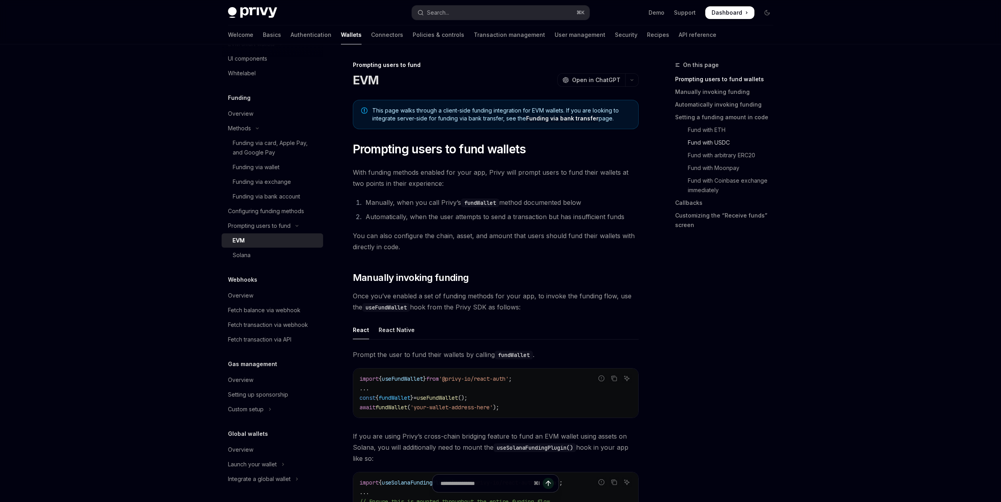
click at [738, 141] on link "Fund with USDC" at bounding box center [727, 142] width 105 height 13
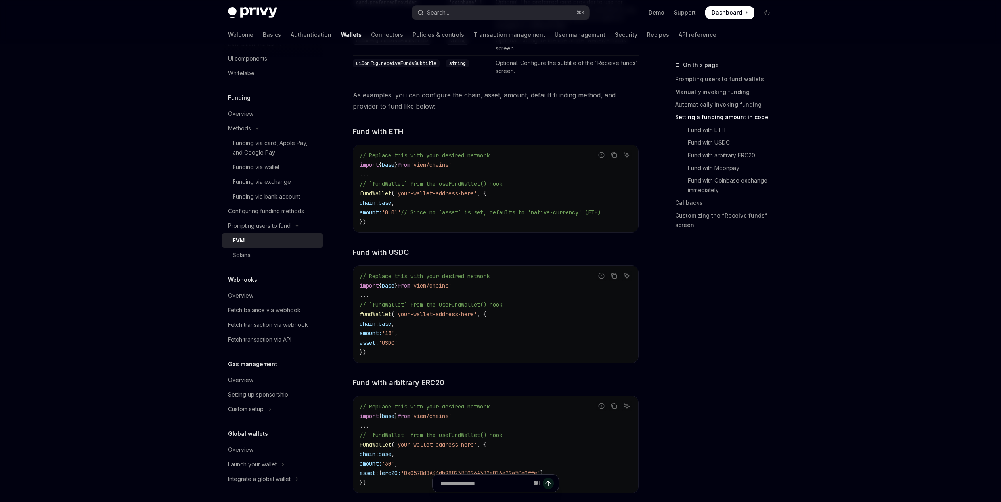
scroll to position [1158, 0]
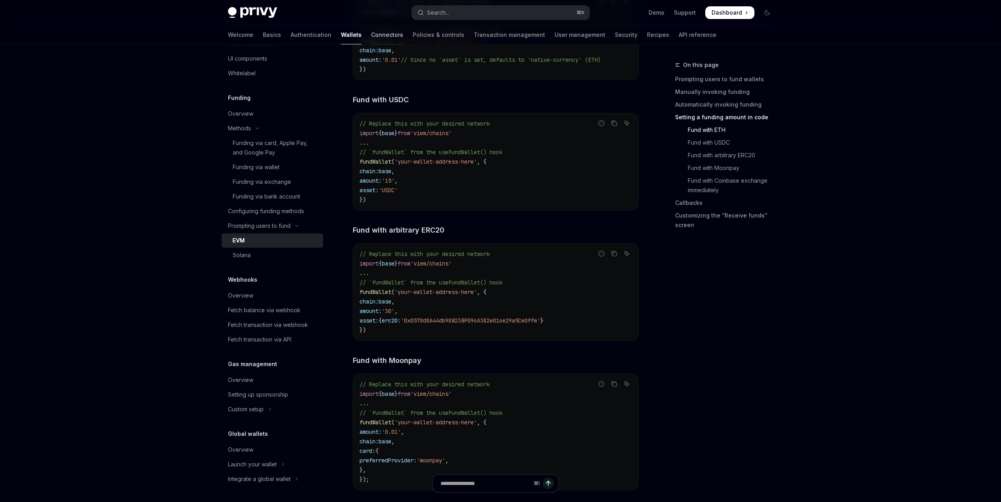
click at [371, 40] on link "Connectors" at bounding box center [387, 34] width 32 height 19
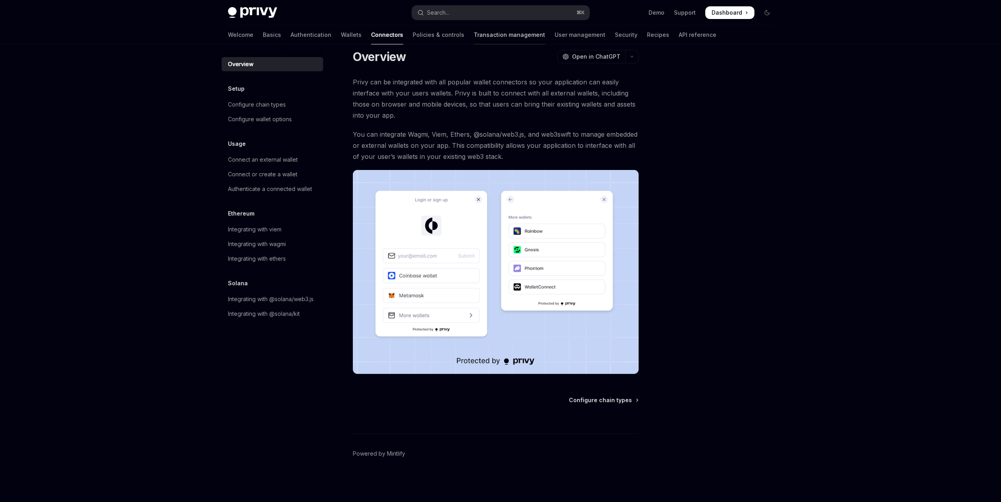
click at [474, 38] on link "Transaction management" at bounding box center [509, 34] width 71 height 19
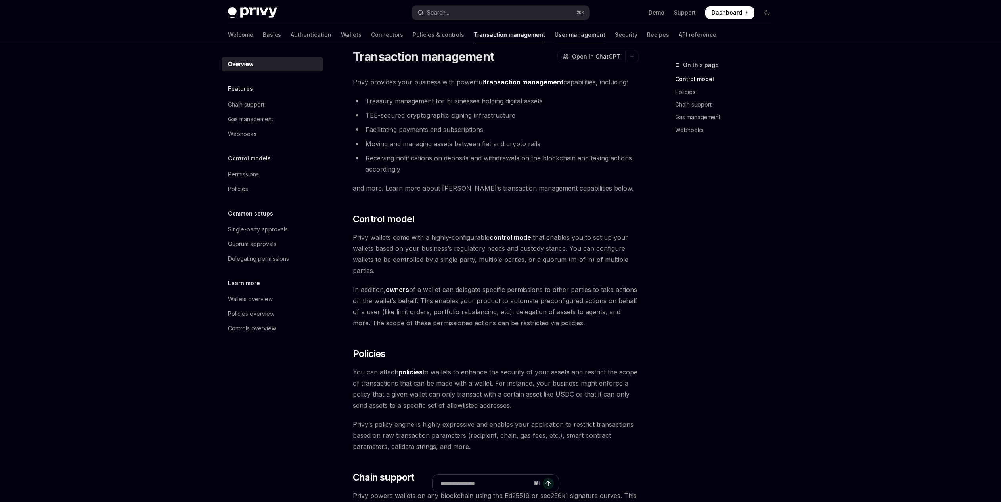
click at [555, 41] on link "User management" at bounding box center [580, 34] width 51 height 19
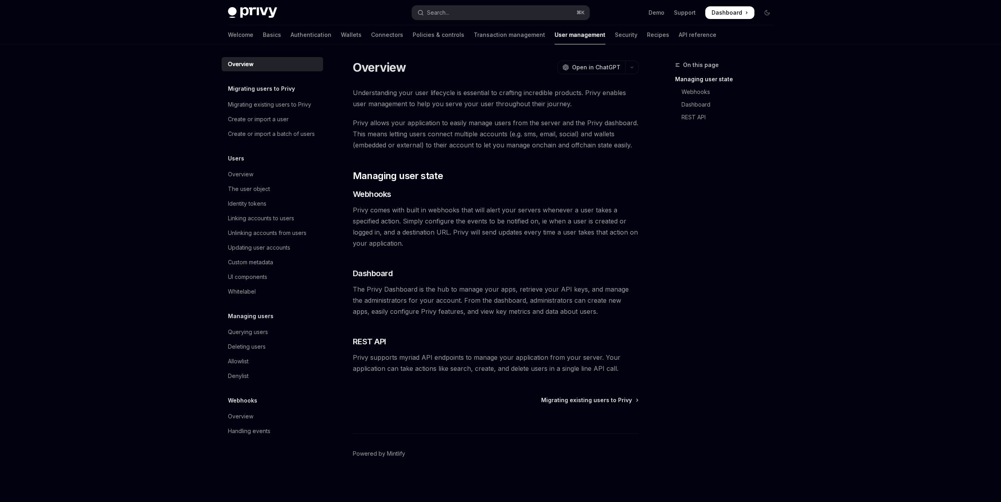
click at [207, 322] on div "Overview OpenAI Open in ChatGPT OpenAI Open in ChatGPT Understanding your user …" at bounding box center [422, 280] width 438 height 443
click at [371, 31] on link "Connectors" at bounding box center [387, 34] width 32 height 19
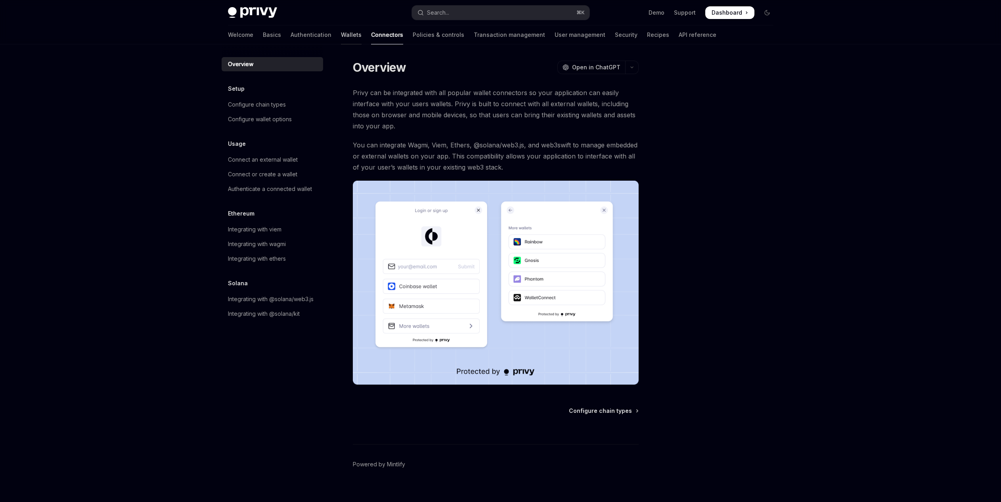
click at [341, 33] on link "Wallets" at bounding box center [351, 34] width 21 height 19
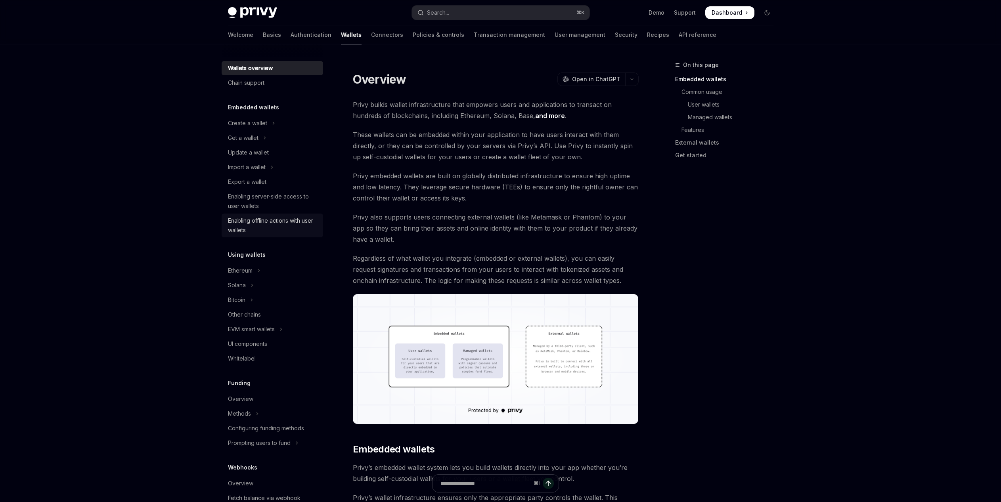
click at [271, 219] on div "Enabling offline actions with user wallets" at bounding box center [273, 225] width 90 height 19
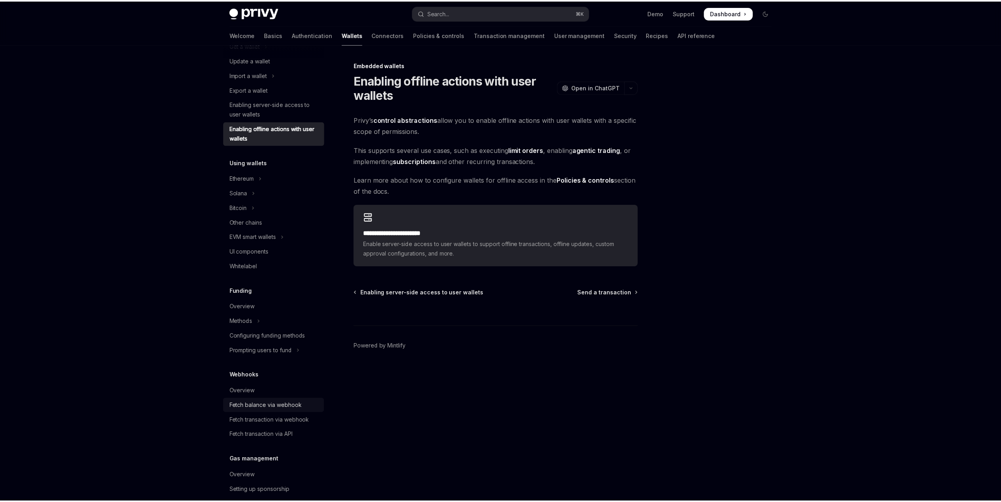
scroll to position [98, 0]
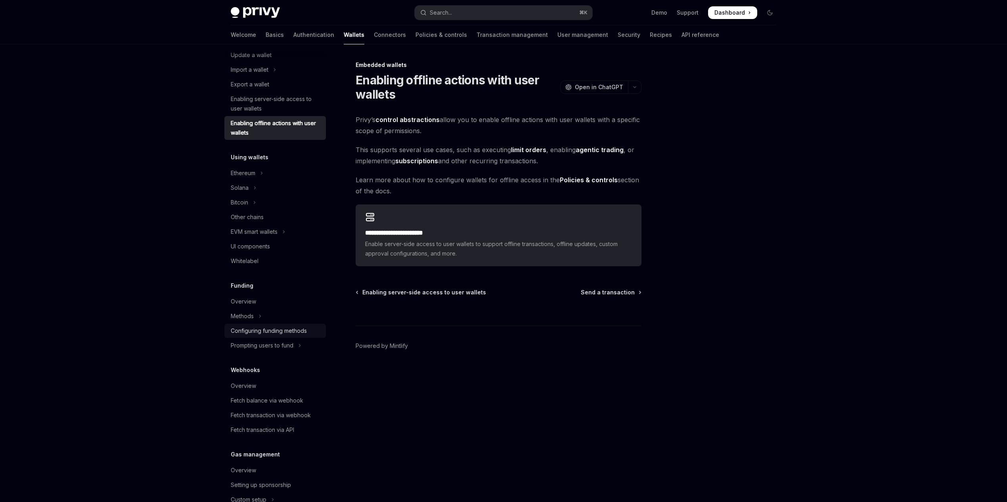
click at [295, 332] on div "Configuring funding methods" at bounding box center [269, 331] width 76 height 10
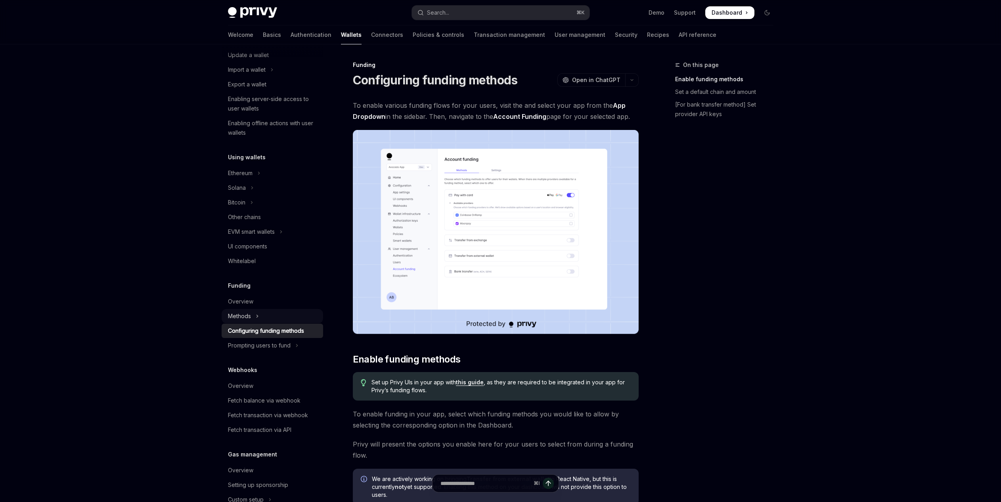
click at [254, 317] on button "Methods" at bounding box center [273, 316] width 102 height 14
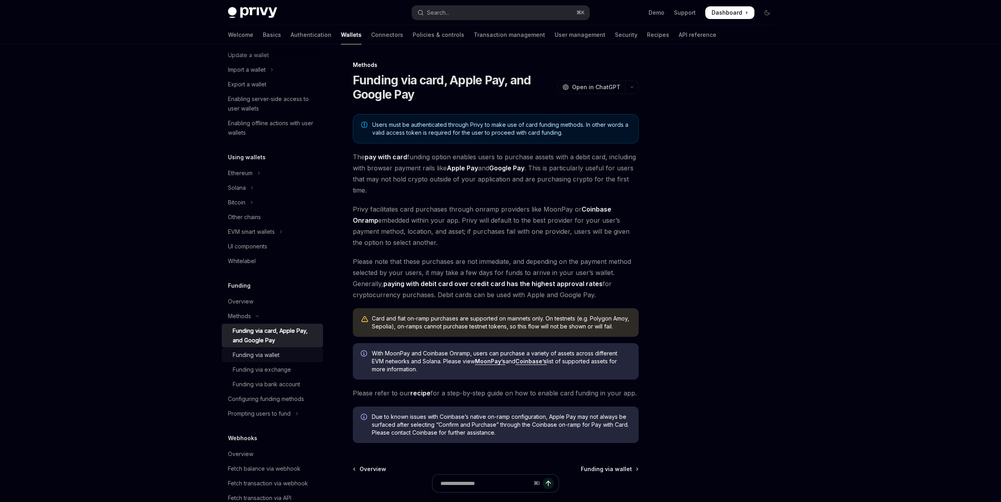
click at [301, 353] on div "Funding via wallet" at bounding box center [276, 356] width 86 height 10
type textarea "*"
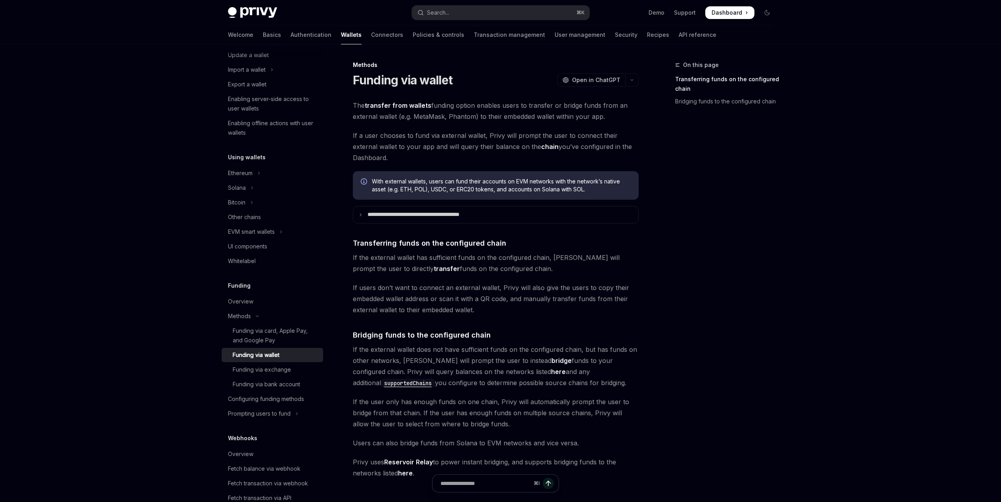
scroll to position [5, 0]
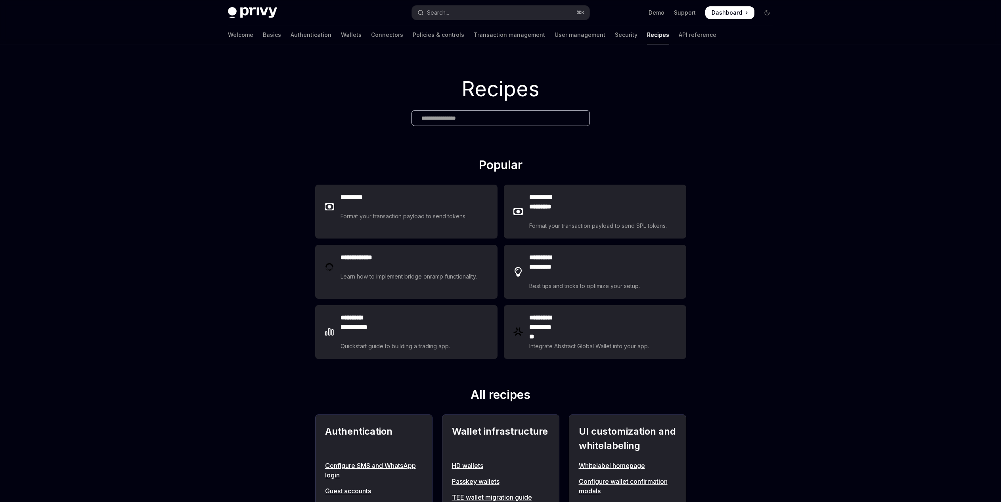
type textarea "*"
